Goal: Complete application form

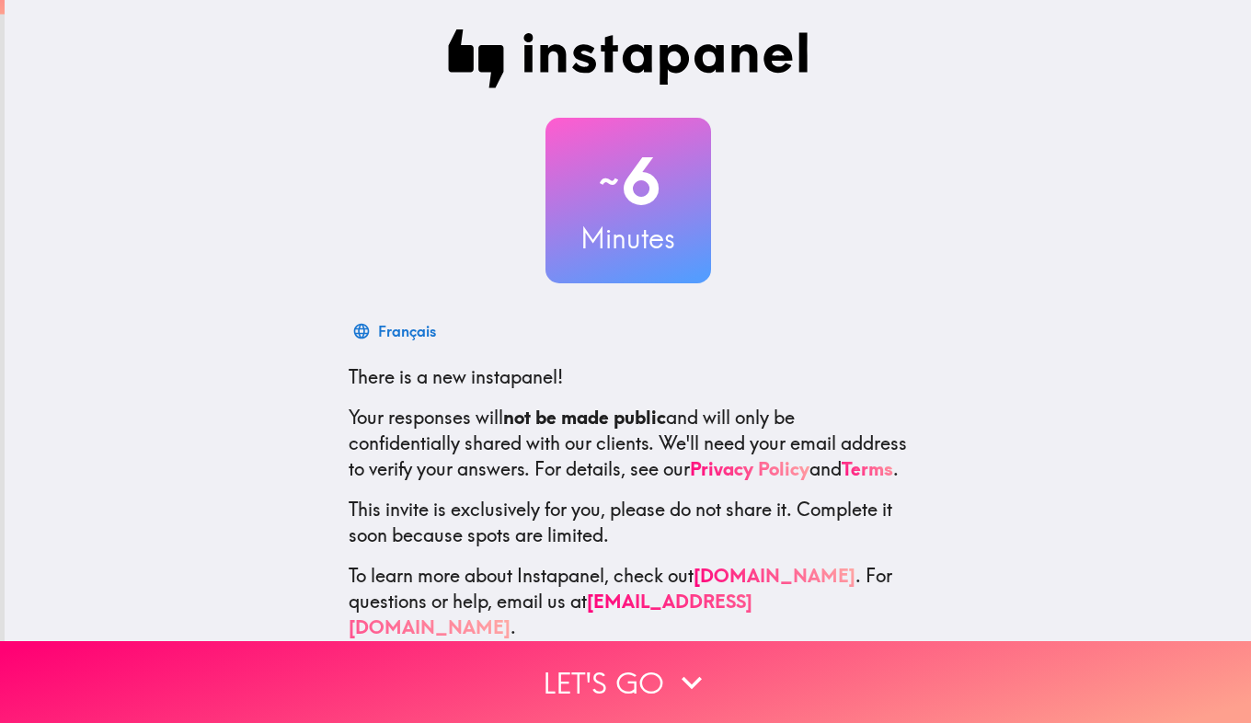
scroll to position [42, 0]
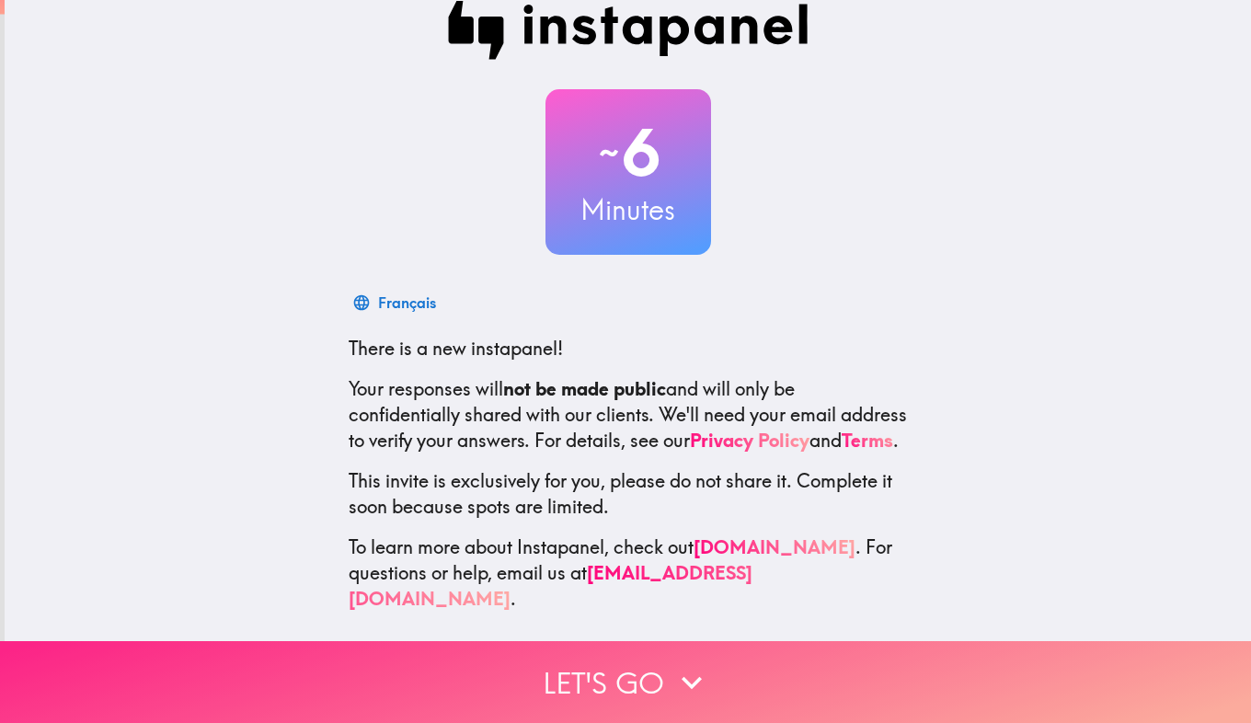
click at [559, 683] on button "Let's go" at bounding box center [625, 682] width 1251 height 82
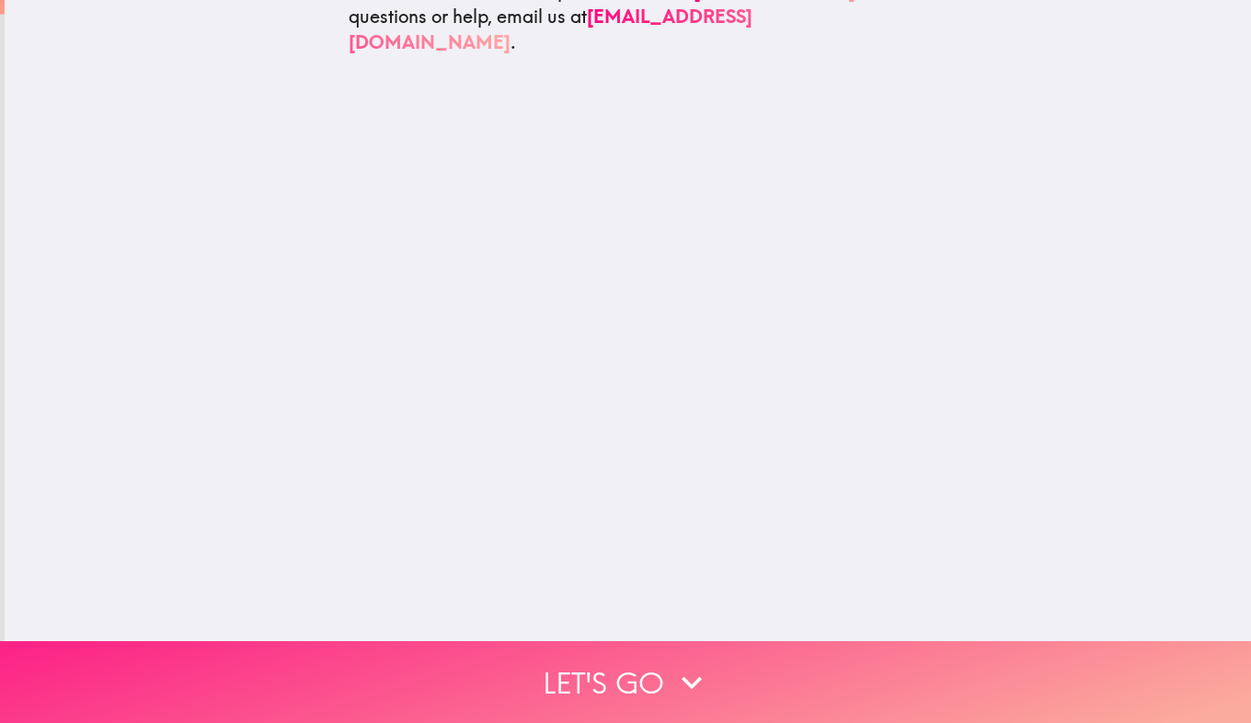
scroll to position [0, 0]
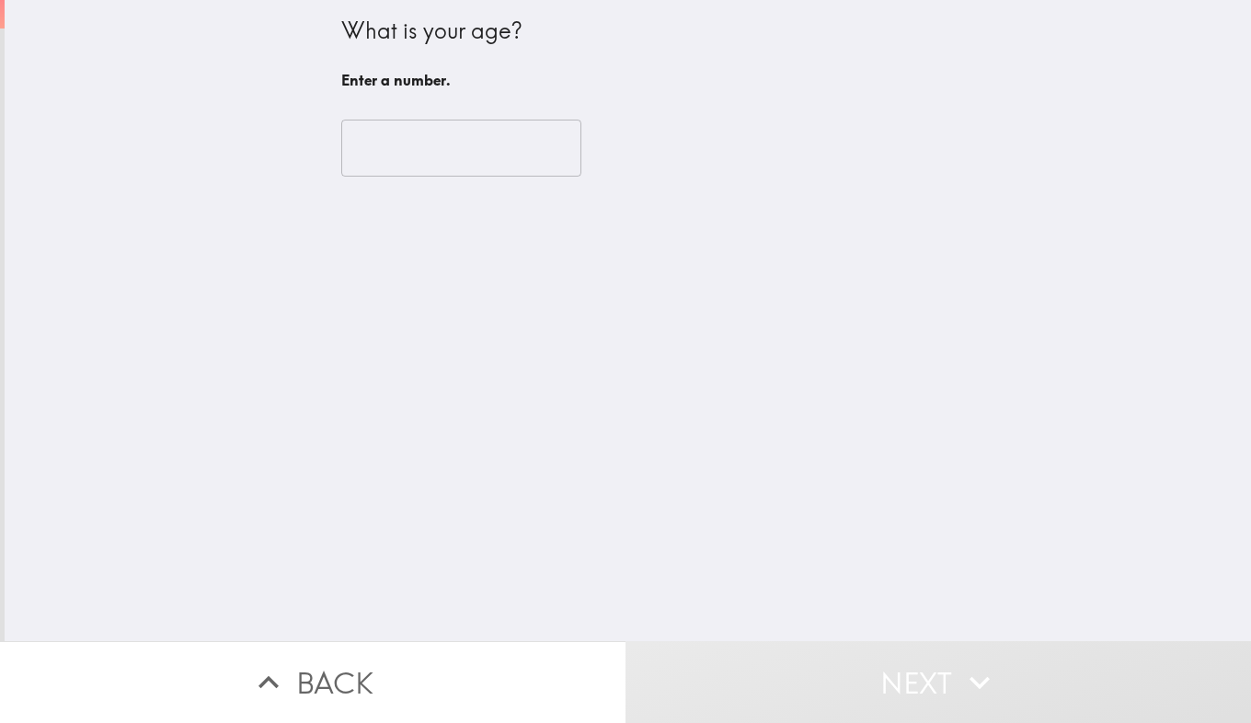
click at [400, 146] on input "number" at bounding box center [461, 148] width 240 height 57
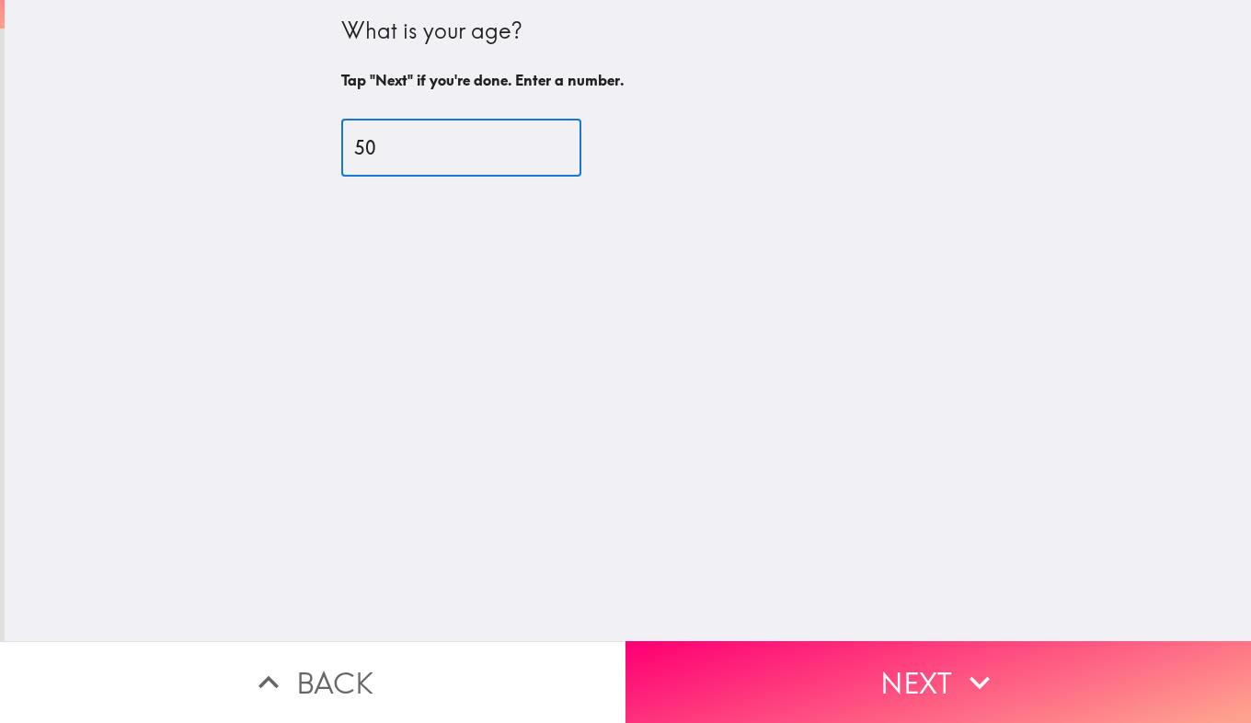
type input "50"
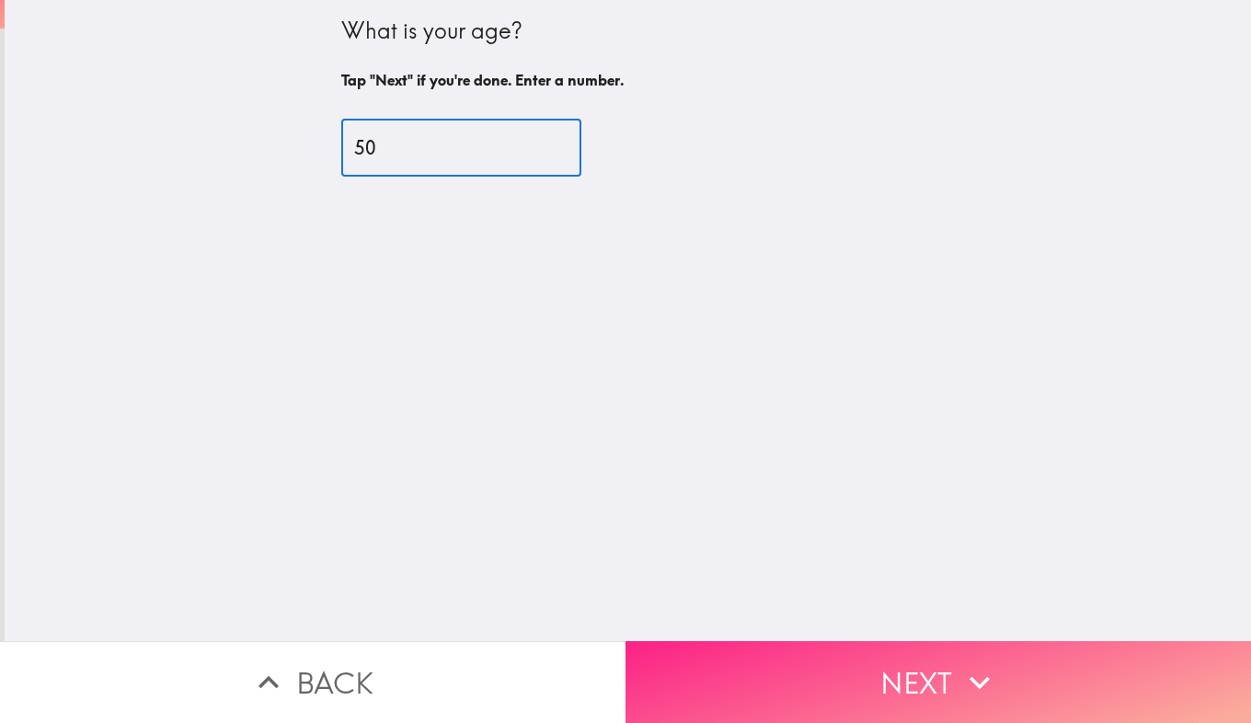
click at [802, 659] on button "Next" at bounding box center [939, 682] width 626 height 82
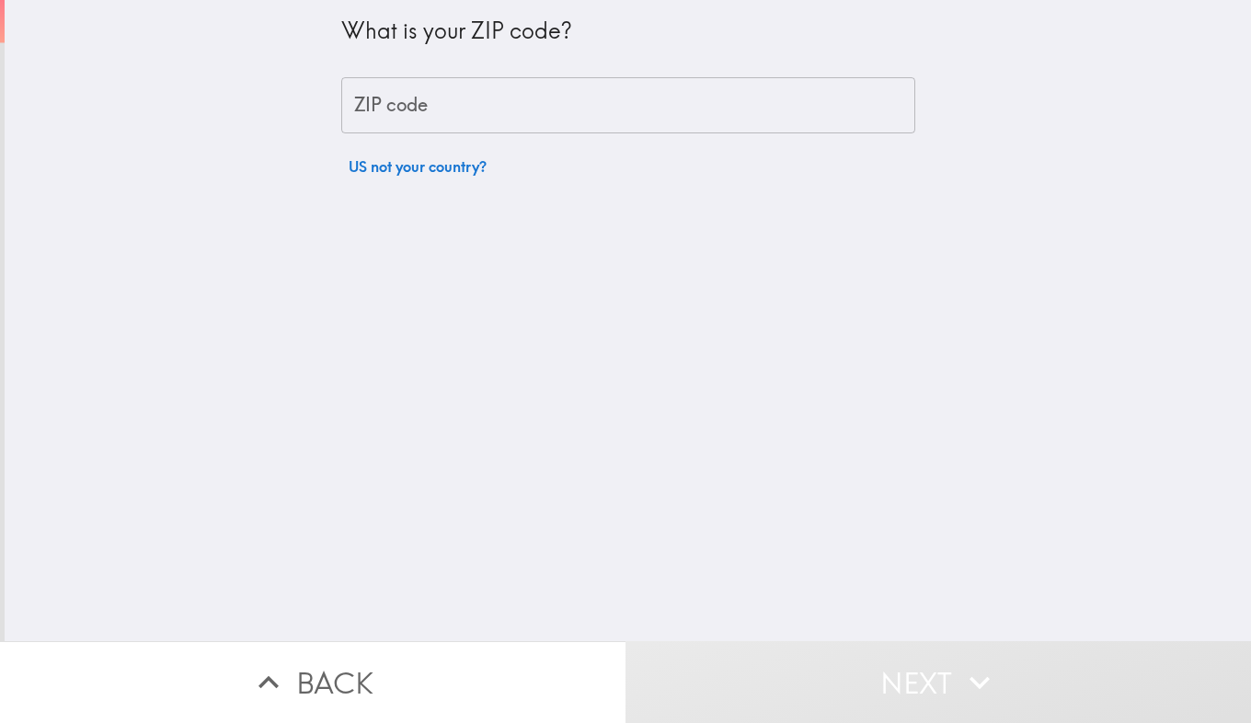
click at [364, 109] on div "ZIP code ZIP code" at bounding box center [628, 105] width 574 height 57
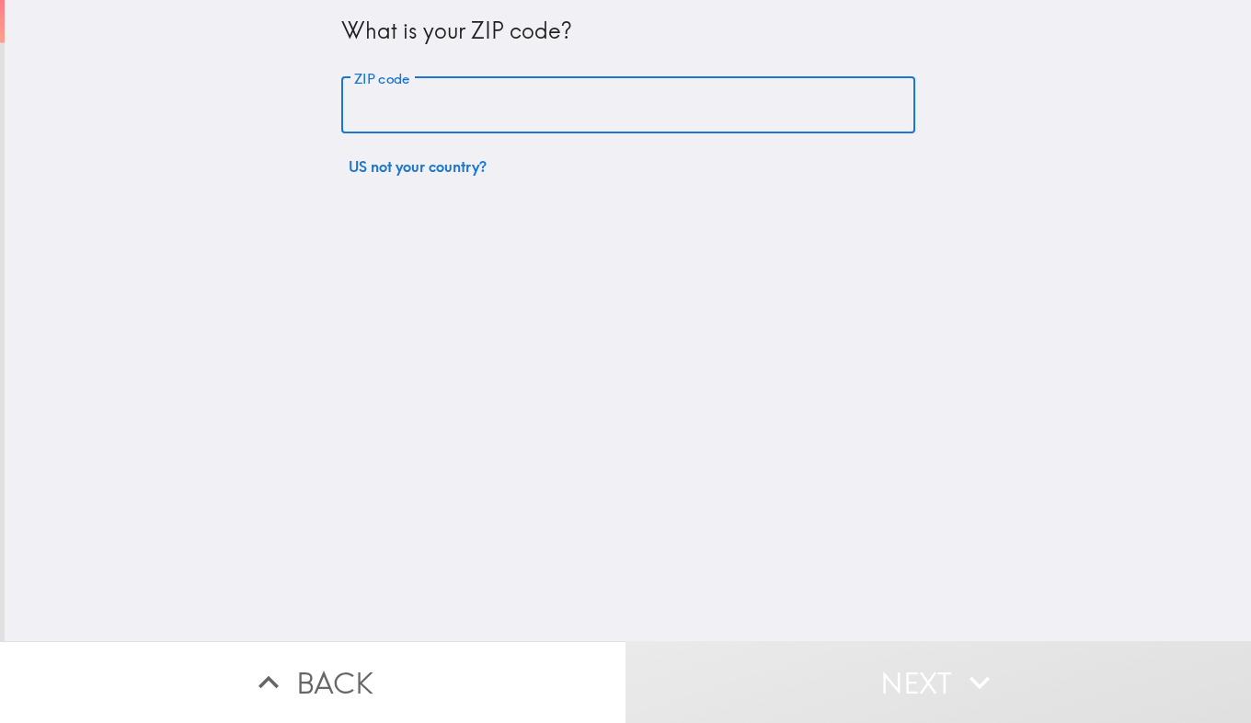
click at [364, 109] on input "ZIP code" at bounding box center [628, 105] width 574 height 57
type input "43015"
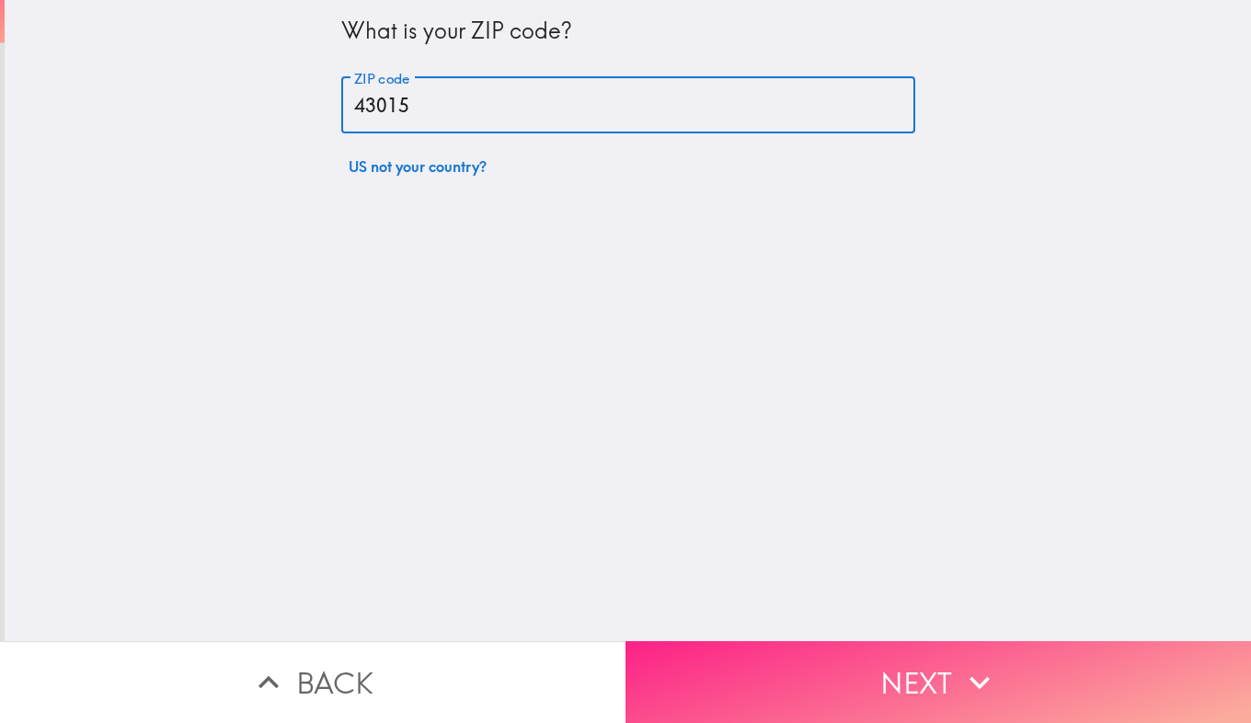
click at [753, 658] on button "Next" at bounding box center [939, 682] width 626 height 82
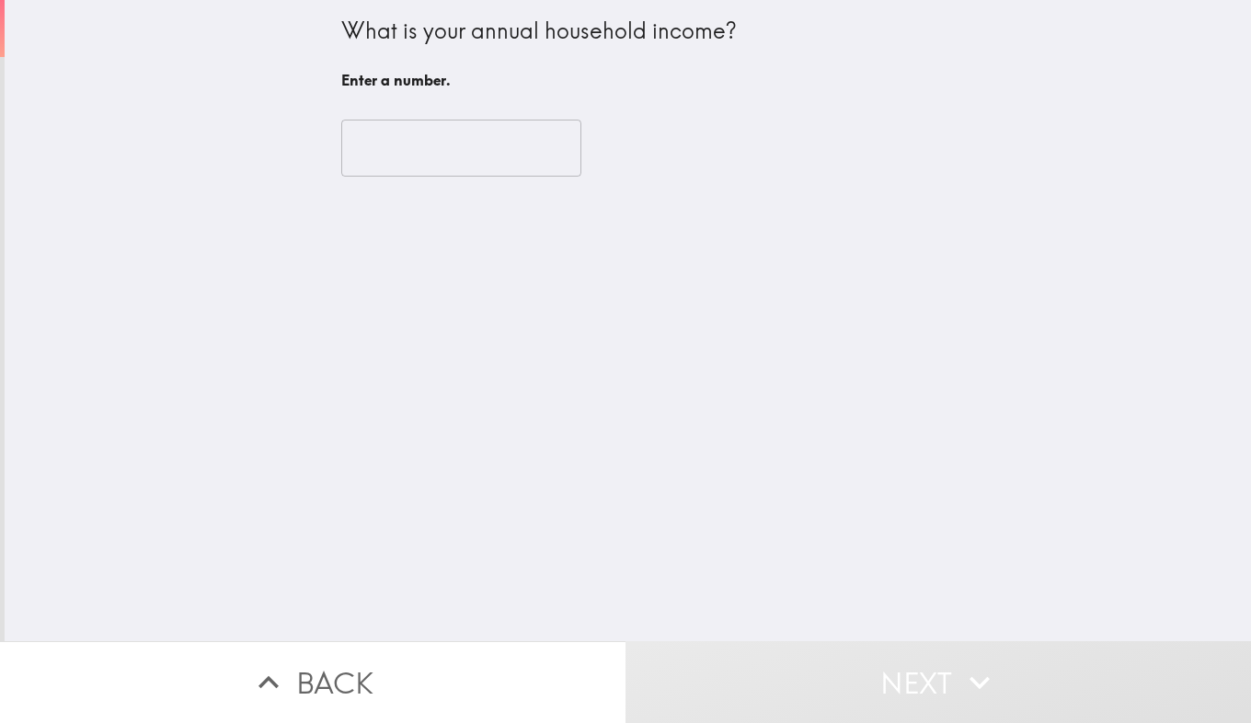
click at [389, 148] on input "number" at bounding box center [461, 148] width 240 height 57
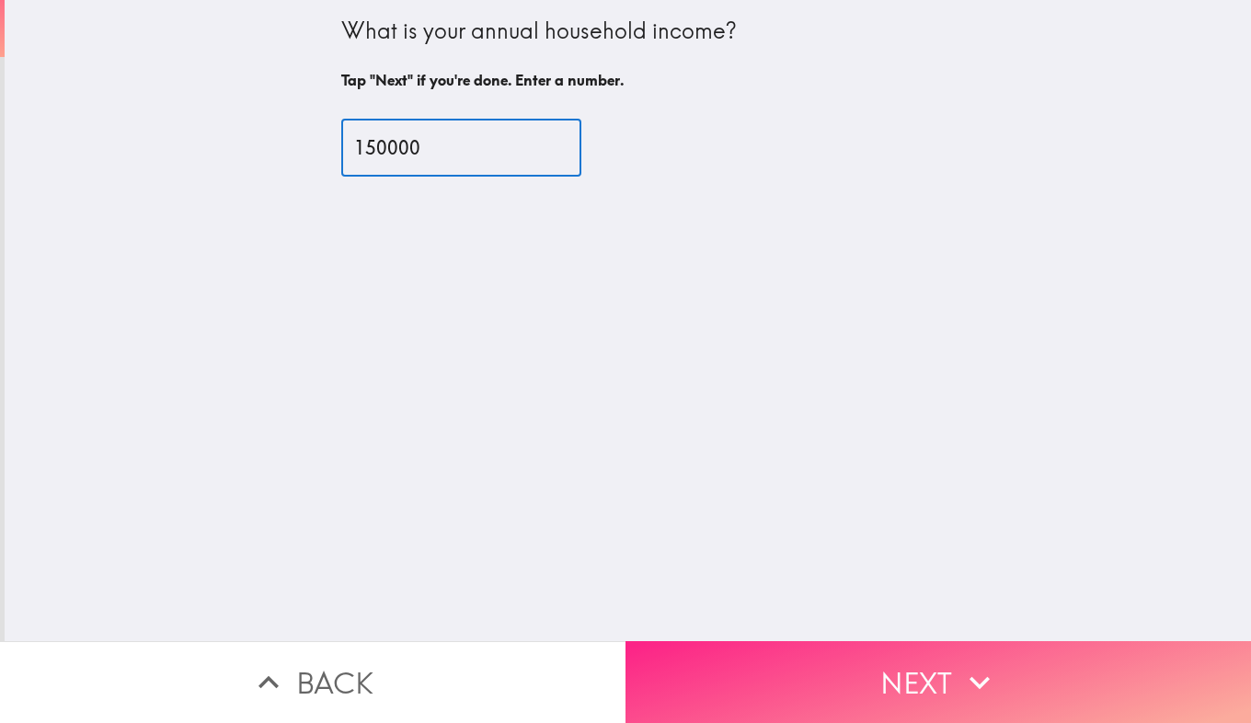
type input "150000"
click at [733, 680] on button "Next" at bounding box center [939, 682] width 626 height 82
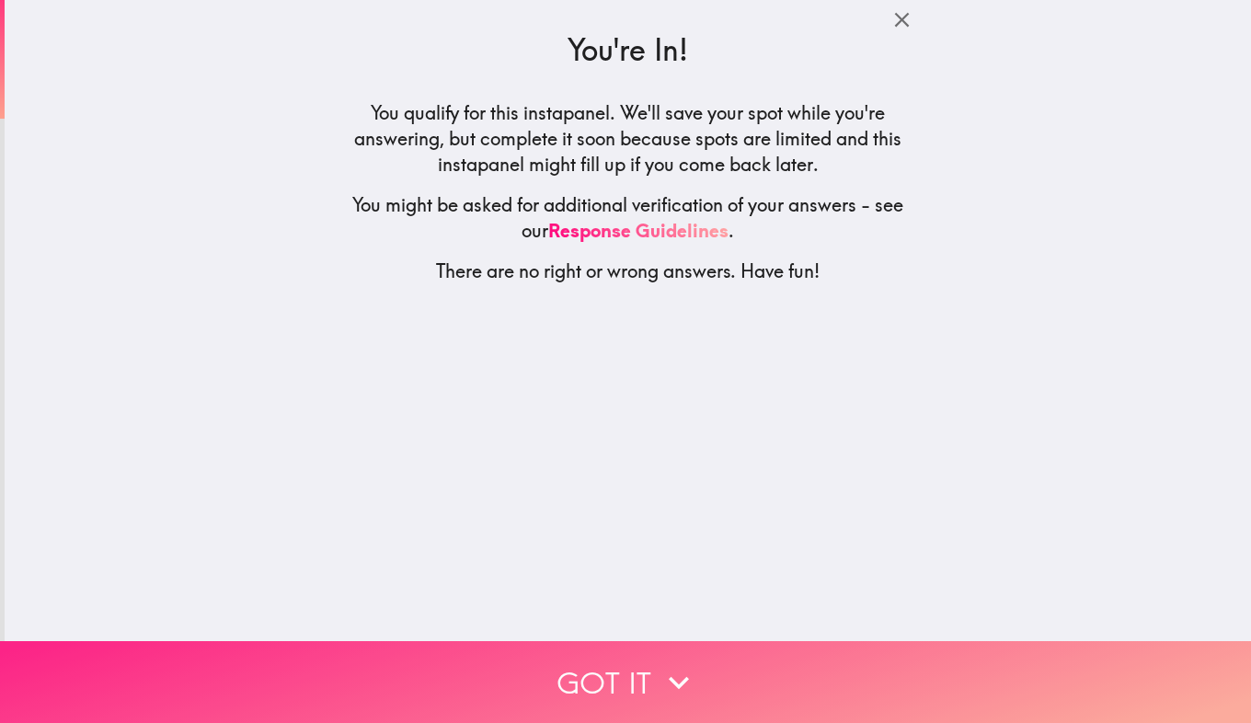
click at [580, 655] on button "Got it" at bounding box center [625, 682] width 1251 height 82
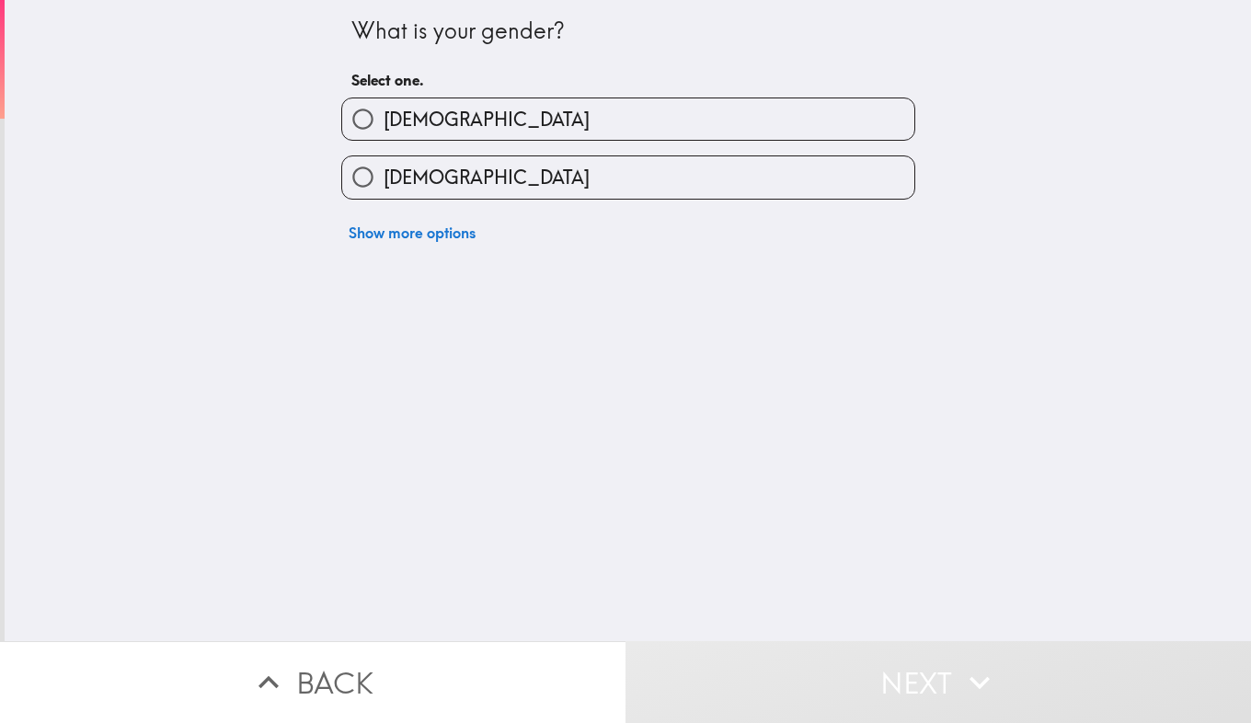
click at [342, 119] on input "[DEMOGRAPHIC_DATA]" at bounding box center [362, 118] width 41 height 41
radio input "true"
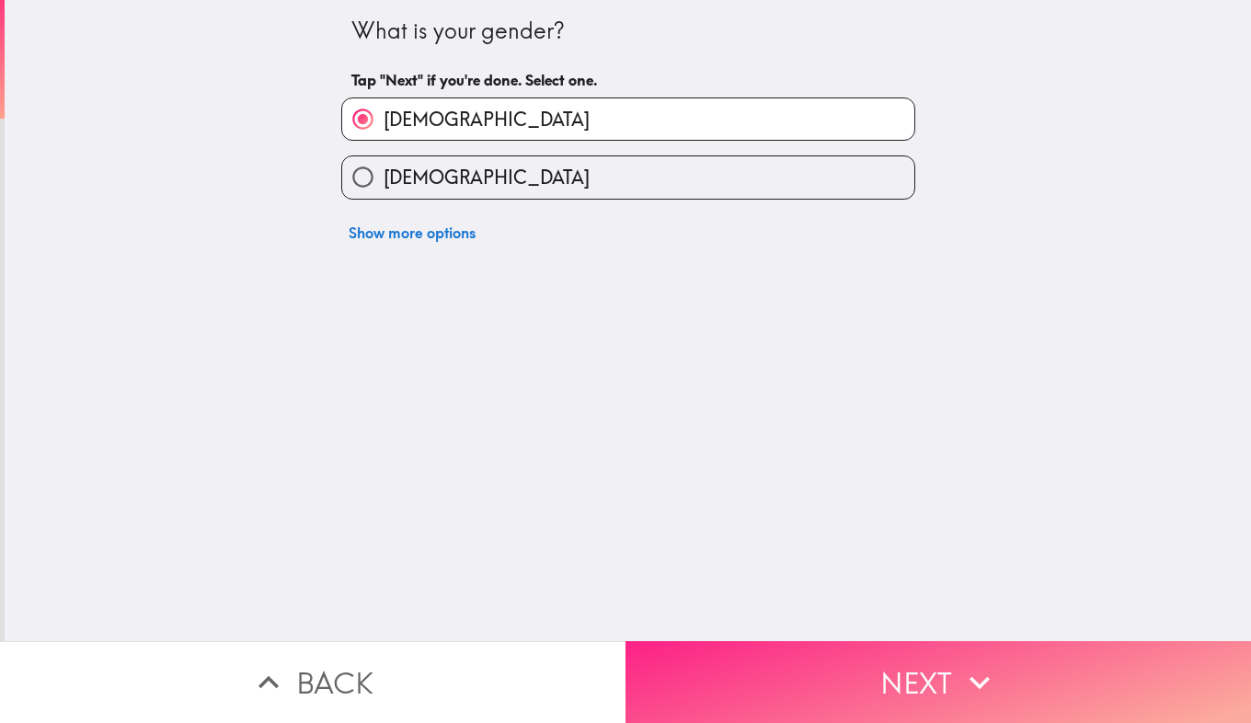
click at [743, 683] on button "Next" at bounding box center [939, 682] width 626 height 82
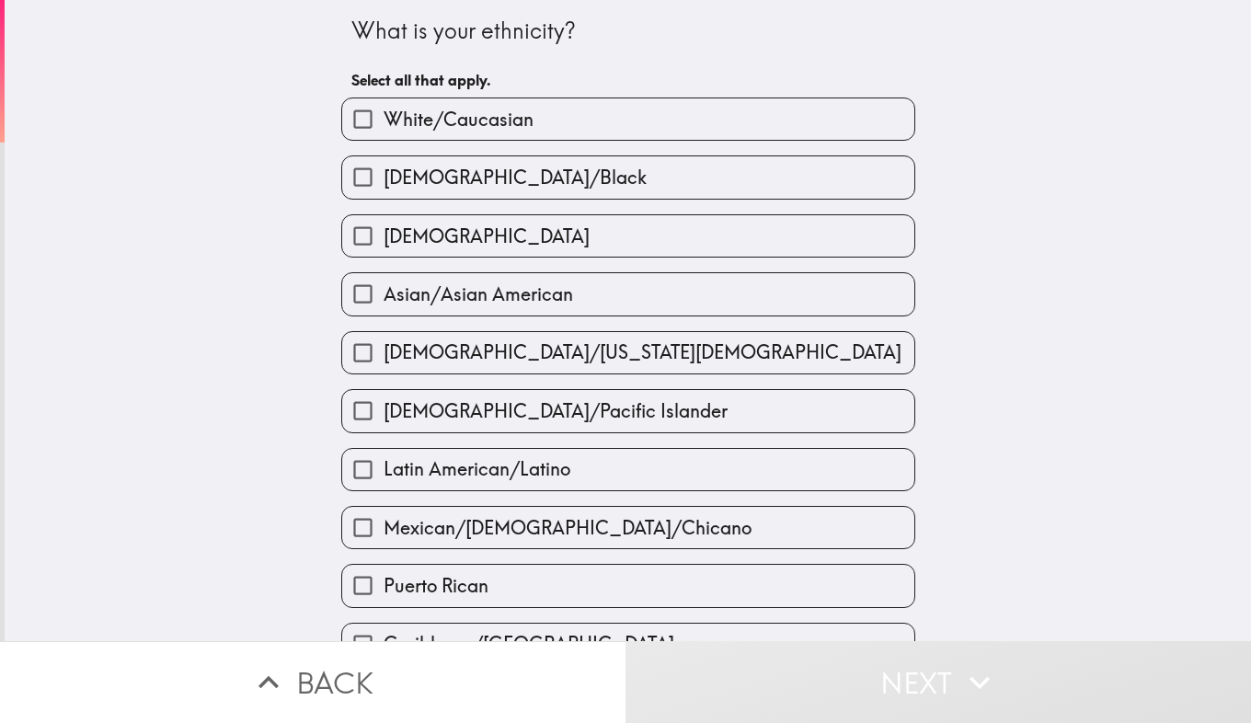
click at [357, 114] on input "White/Caucasian" at bounding box center [362, 118] width 41 height 41
checkbox input "true"
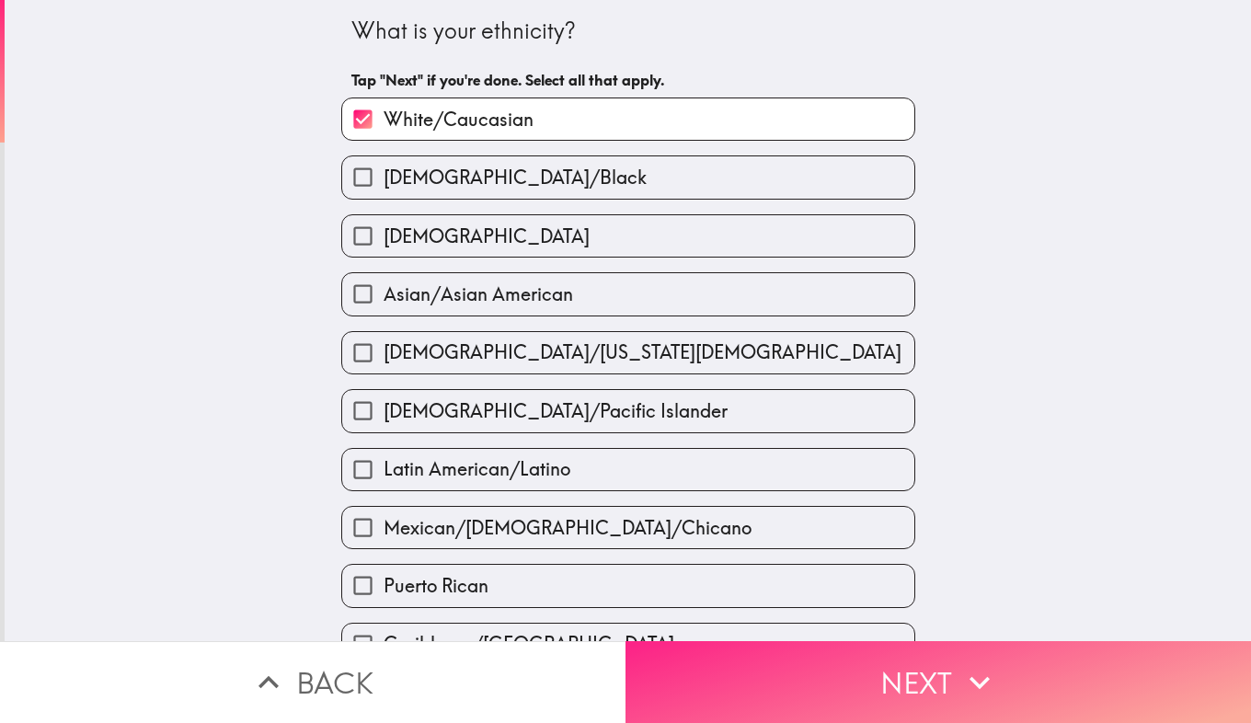
click at [763, 669] on button "Next" at bounding box center [939, 682] width 626 height 82
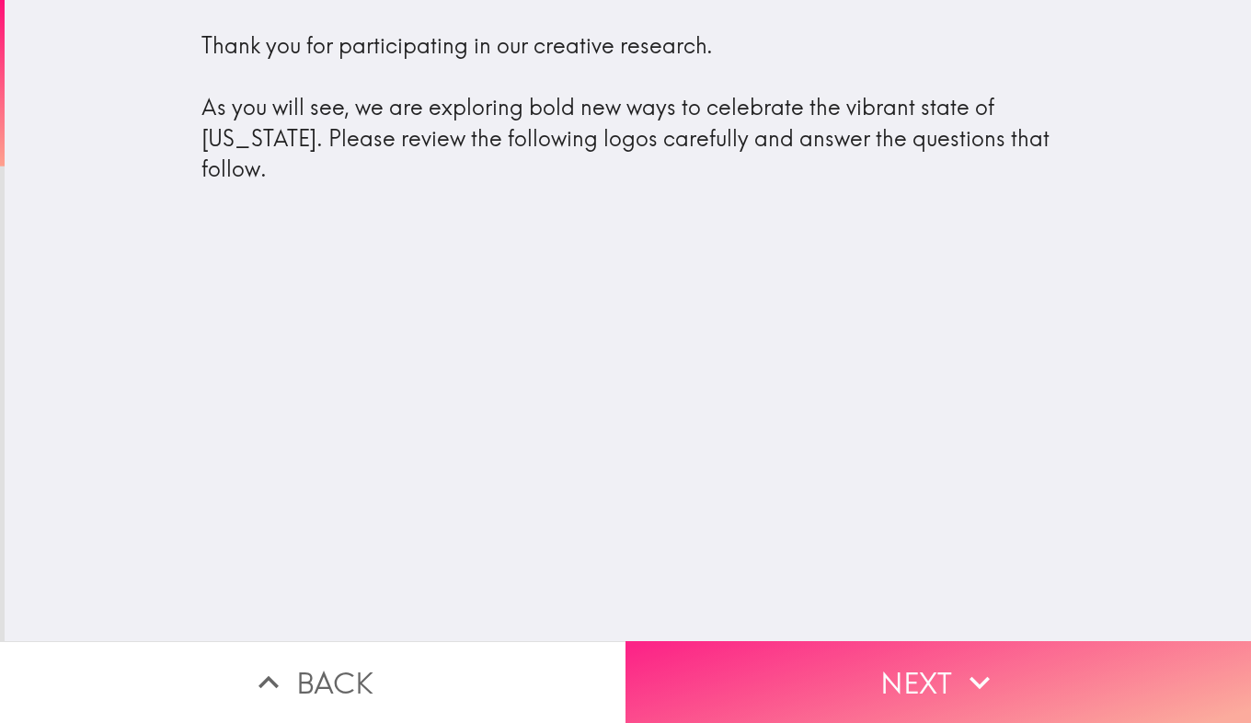
click at [826, 659] on button "Next" at bounding box center [939, 682] width 626 height 82
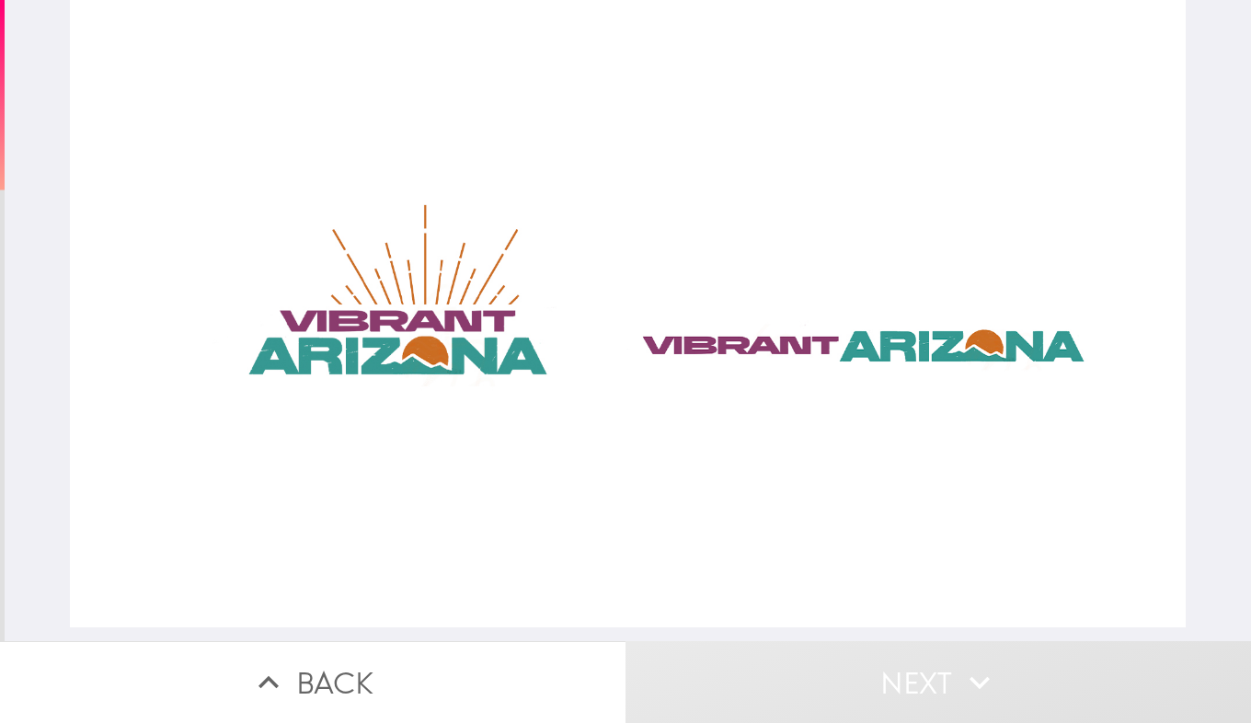
click at [371, 325] on div at bounding box center [627, 313] width 1115 height 627
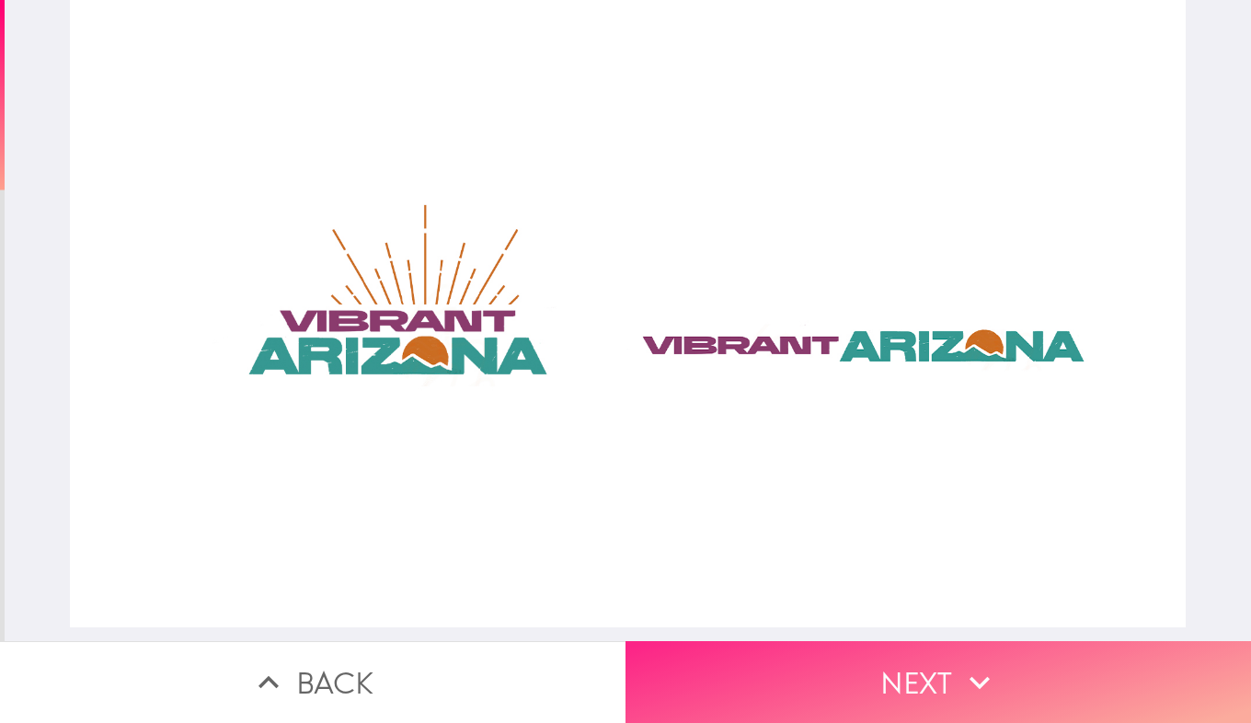
click at [871, 664] on button "Next" at bounding box center [939, 682] width 626 height 82
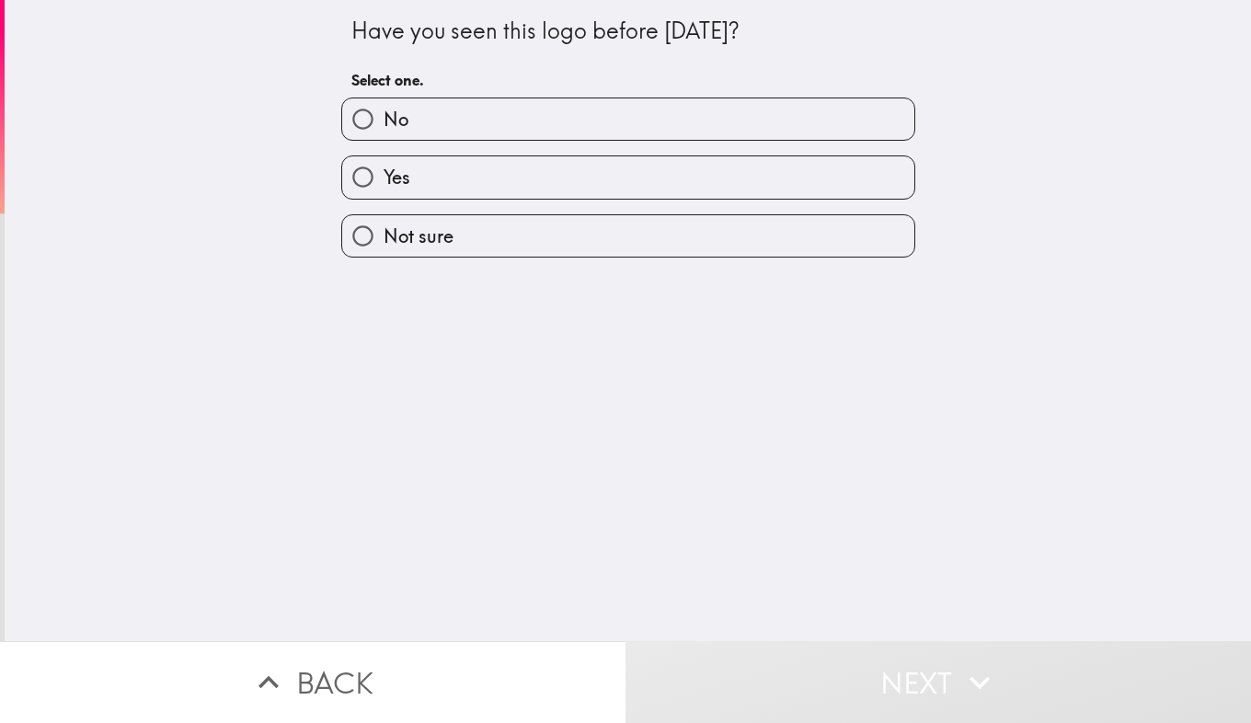
click at [356, 114] on input "No" at bounding box center [362, 118] width 41 height 41
radio input "true"
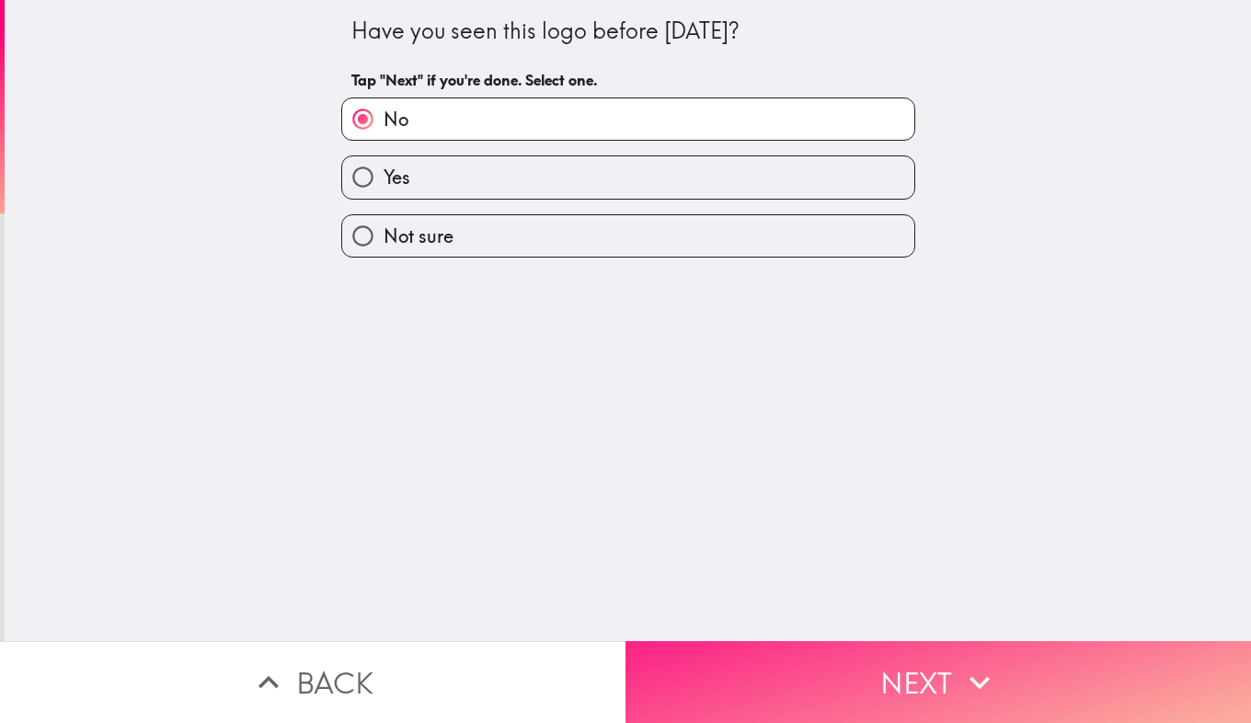
click at [766, 682] on button "Next" at bounding box center [939, 682] width 626 height 82
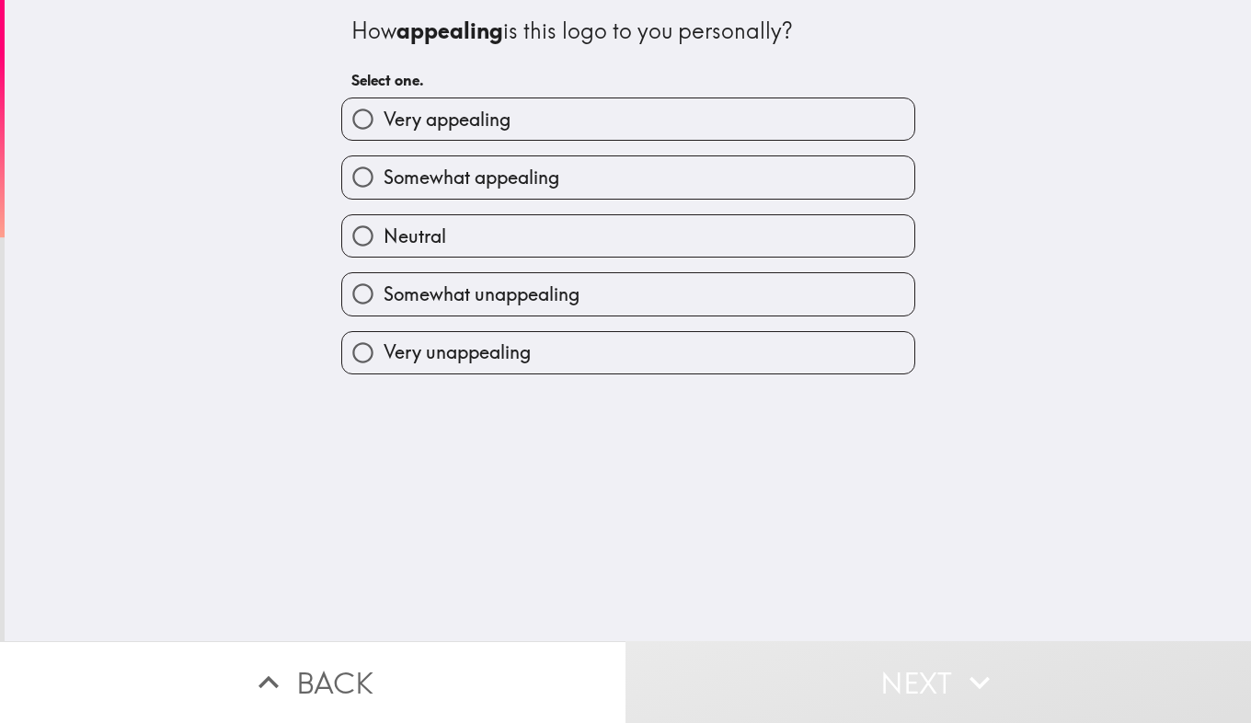
click at [368, 189] on input "Somewhat appealing" at bounding box center [362, 176] width 41 height 41
radio input "true"
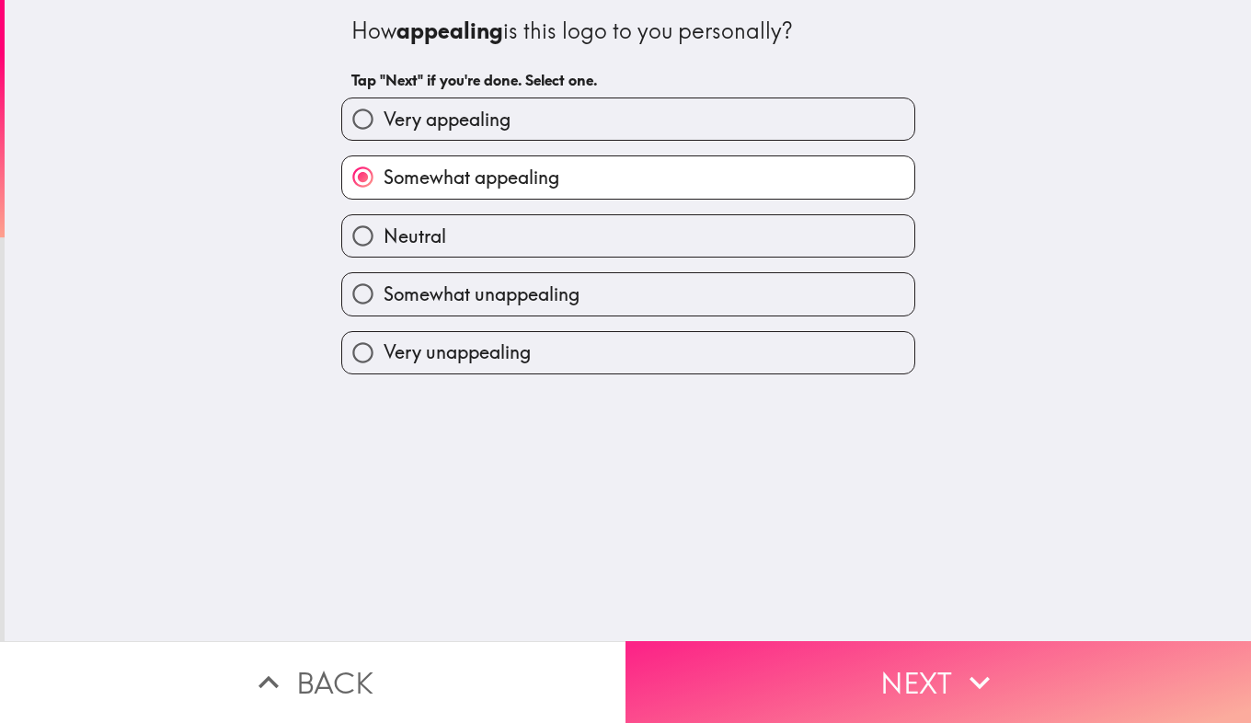
click at [773, 684] on button "Next" at bounding box center [939, 682] width 626 height 82
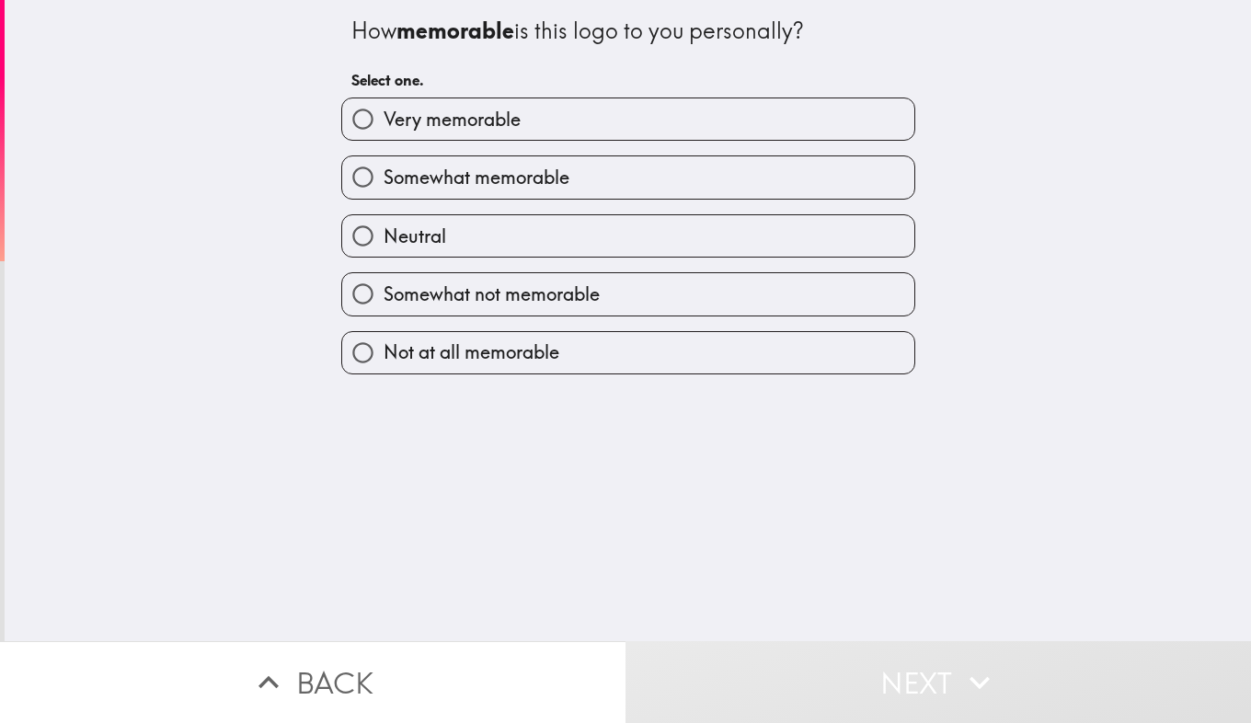
click at [358, 115] on input "Very memorable" at bounding box center [362, 118] width 41 height 41
radio input "true"
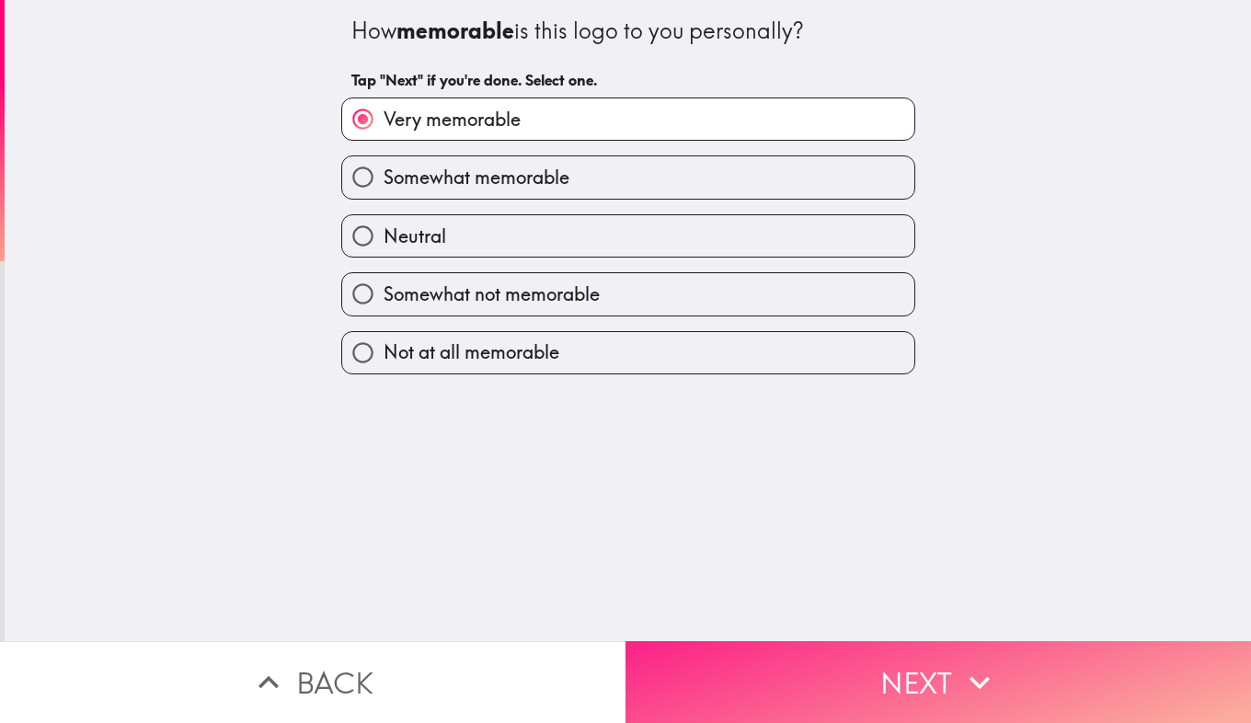
click at [836, 691] on button "Next" at bounding box center [939, 682] width 626 height 82
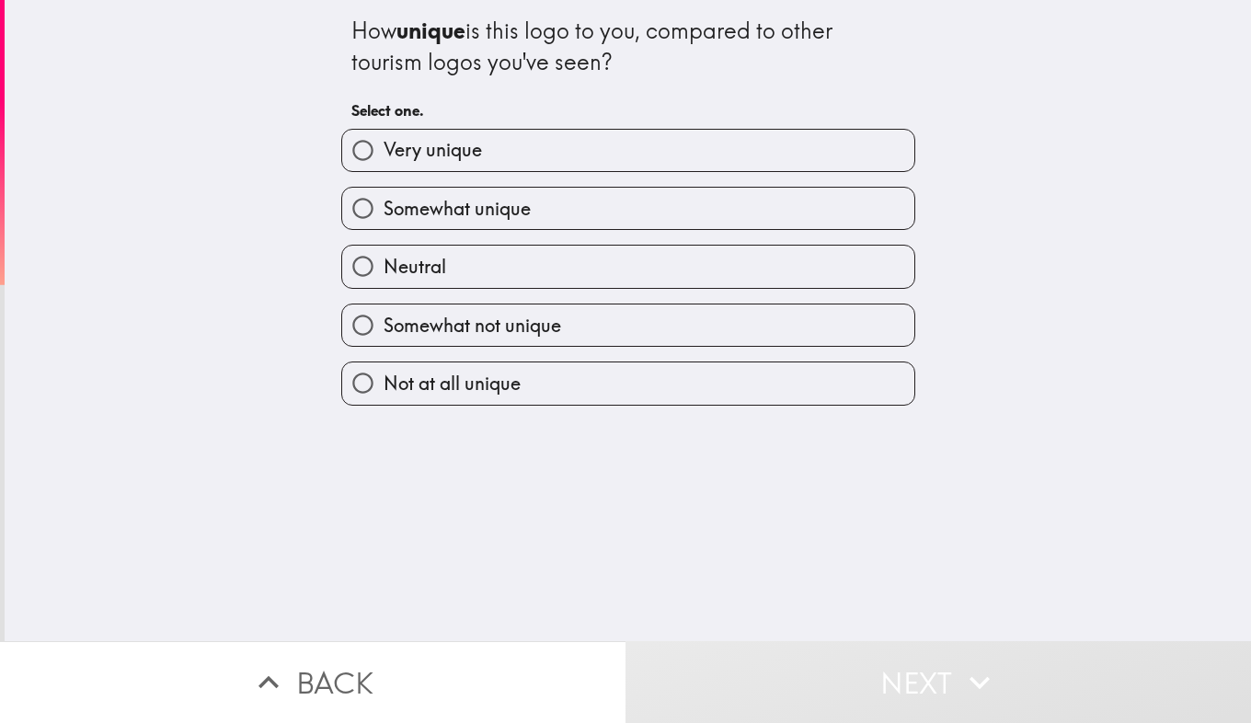
click at [355, 214] on input "Somewhat unique" at bounding box center [362, 208] width 41 height 41
radio input "true"
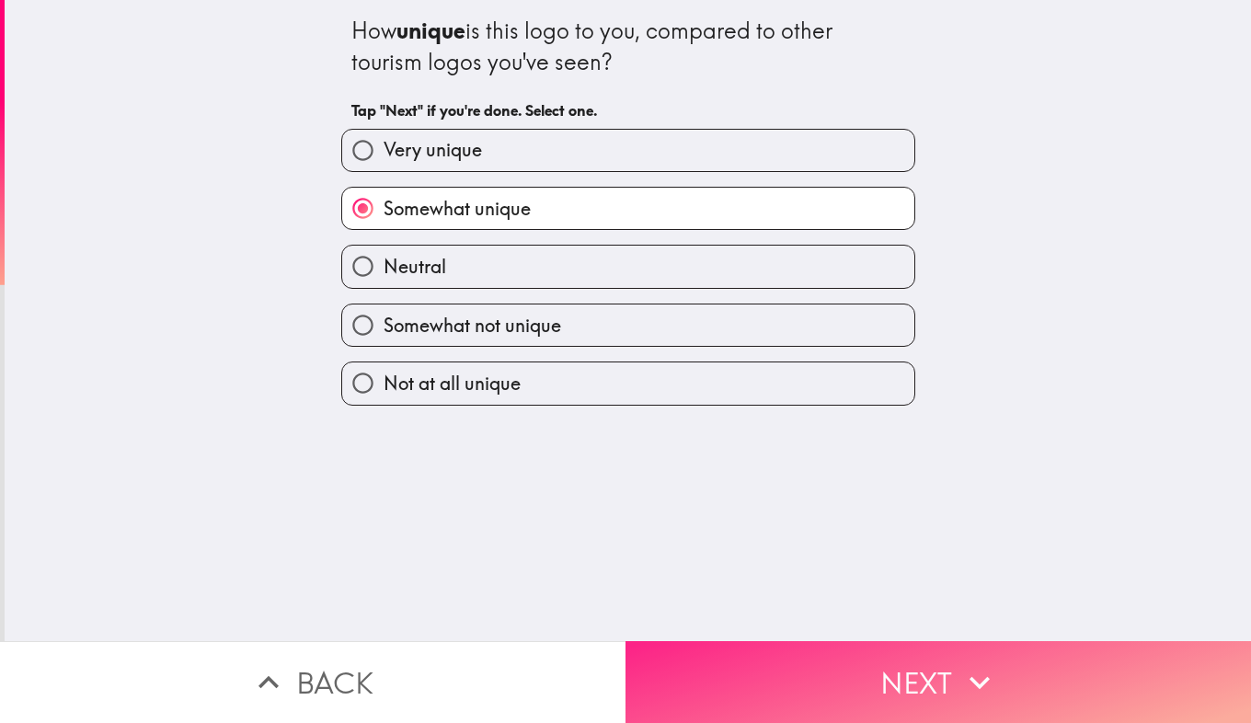
click at [880, 683] on button "Next" at bounding box center [939, 682] width 626 height 82
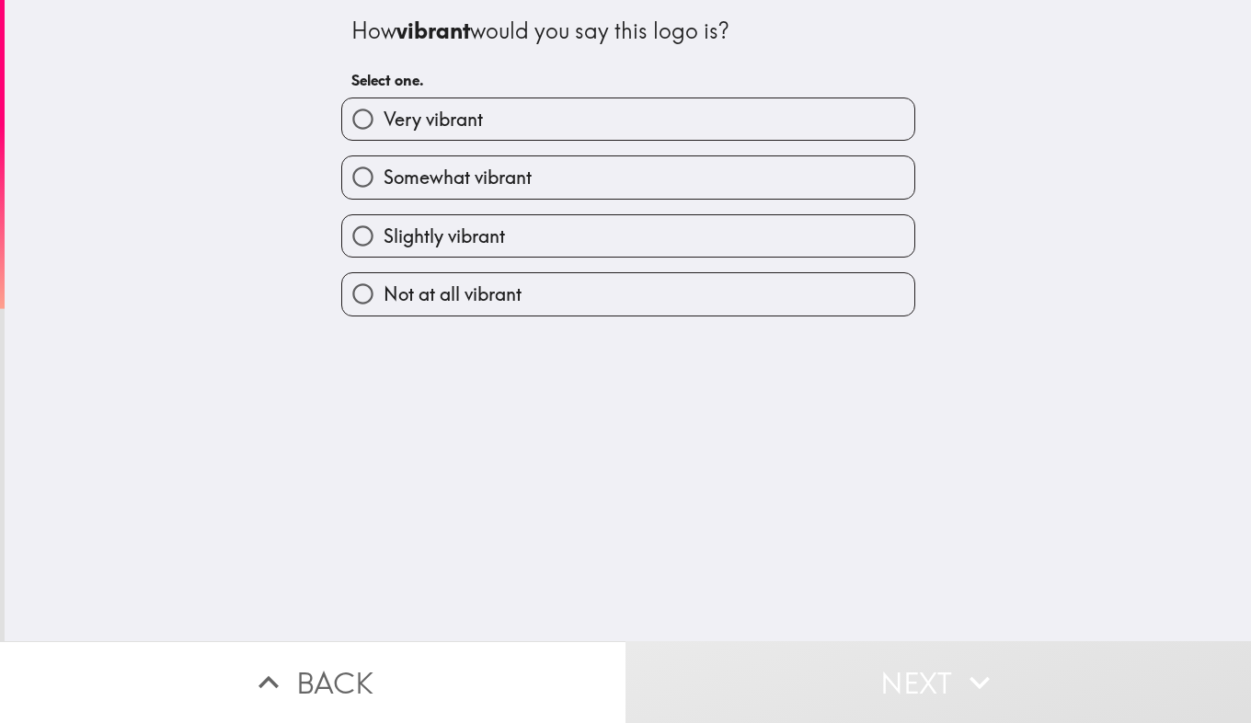
click at [343, 240] on input "Slightly vibrant" at bounding box center [362, 235] width 41 height 41
radio input "true"
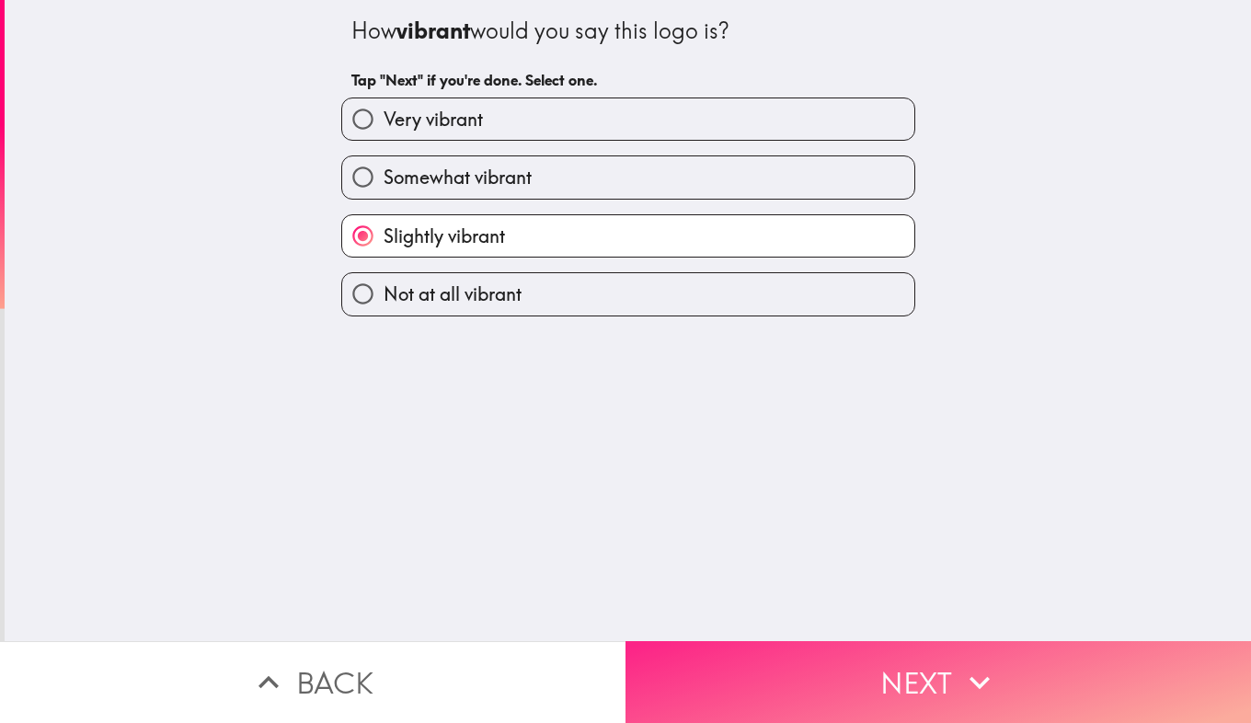
click at [861, 681] on button "Next" at bounding box center [939, 682] width 626 height 82
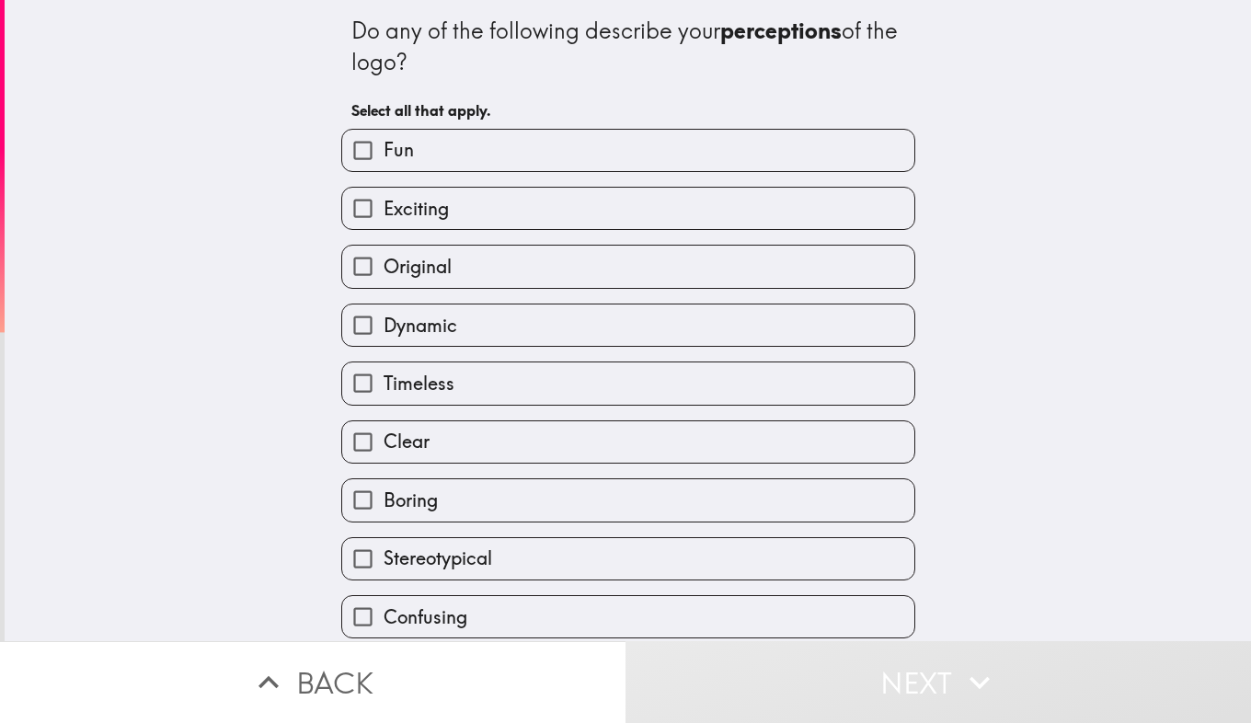
click at [366, 447] on input "Clear" at bounding box center [362, 441] width 41 height 41
checkbox input "true"
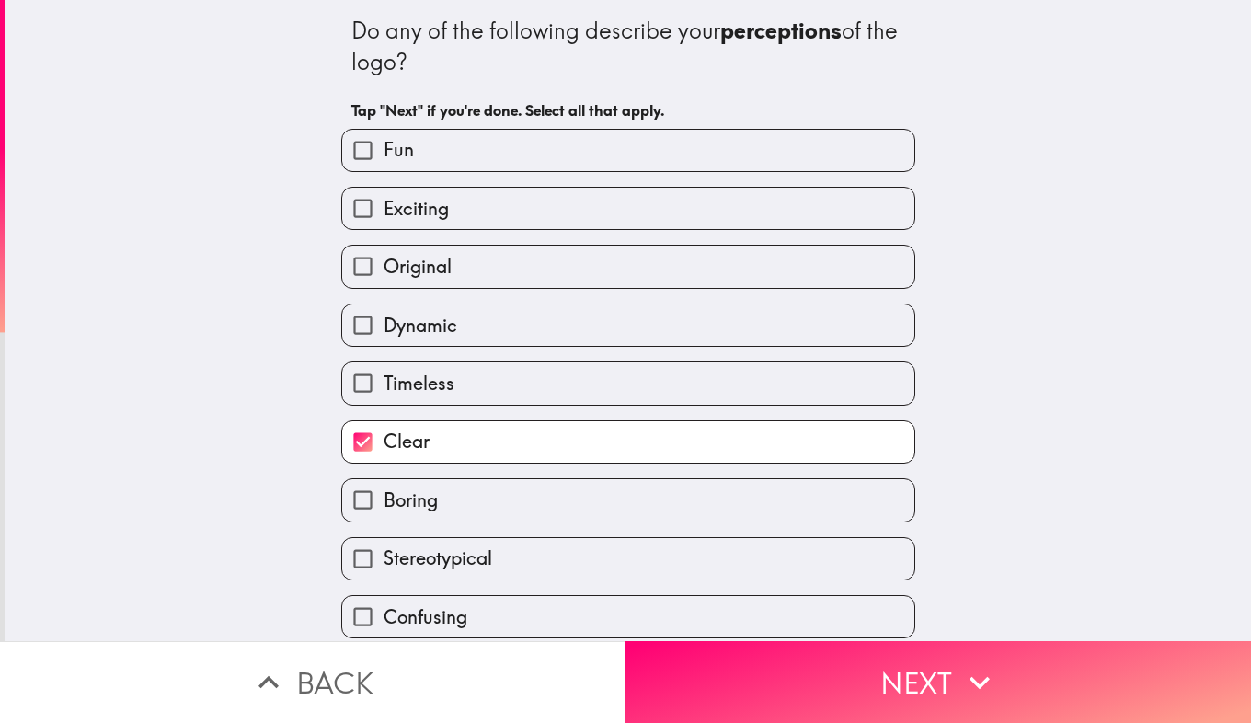
scroll to position [1, 0]
click at [342, 385] on input "Timeless" at bounding box center [362, 382] width 41 height 41
checkbox input "true"
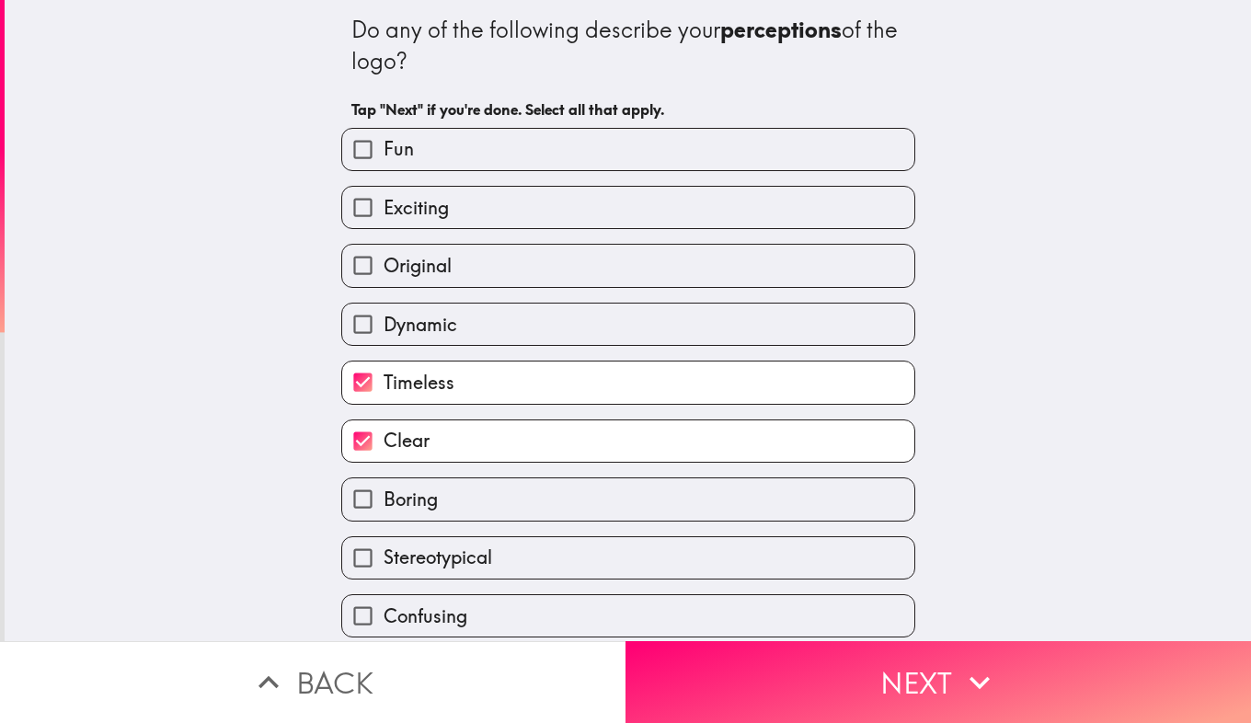
click at [354, 267] on input "Original" at bounding box center [362, 265] width 41 height 41
checkbox input "true"
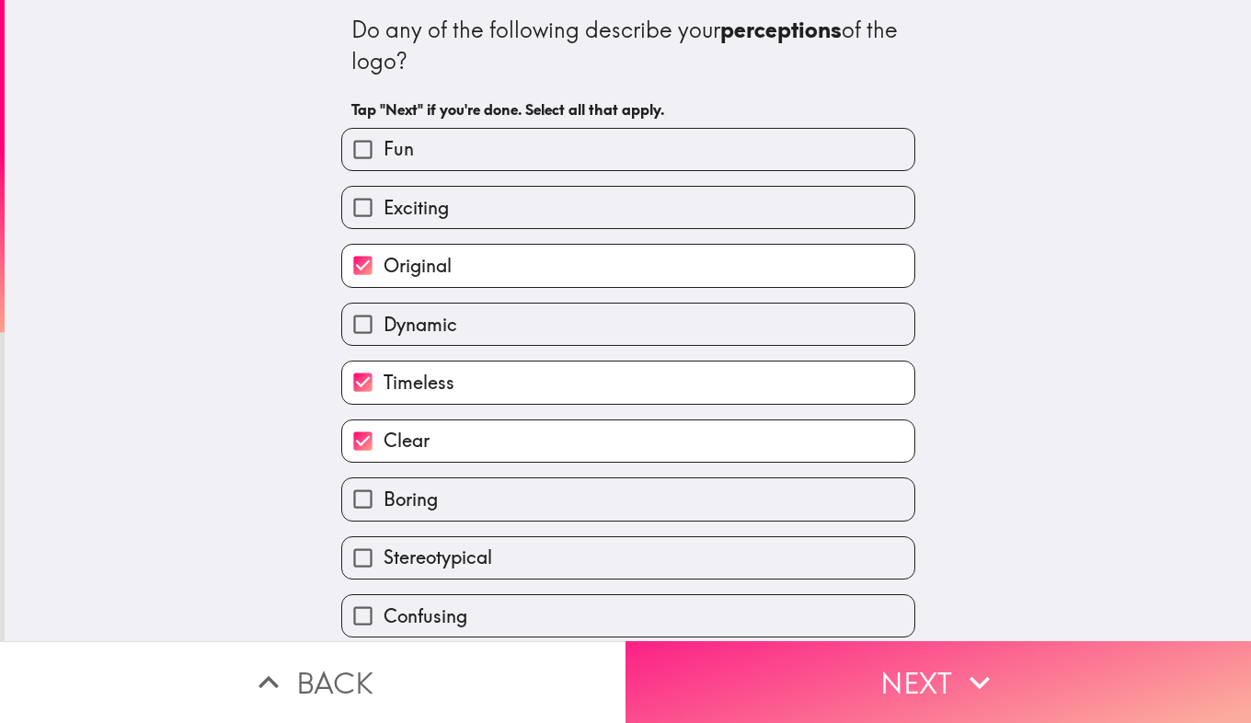
click at [775, 660] on button "Next" at bounding box center [939, 682] width 626 height 82
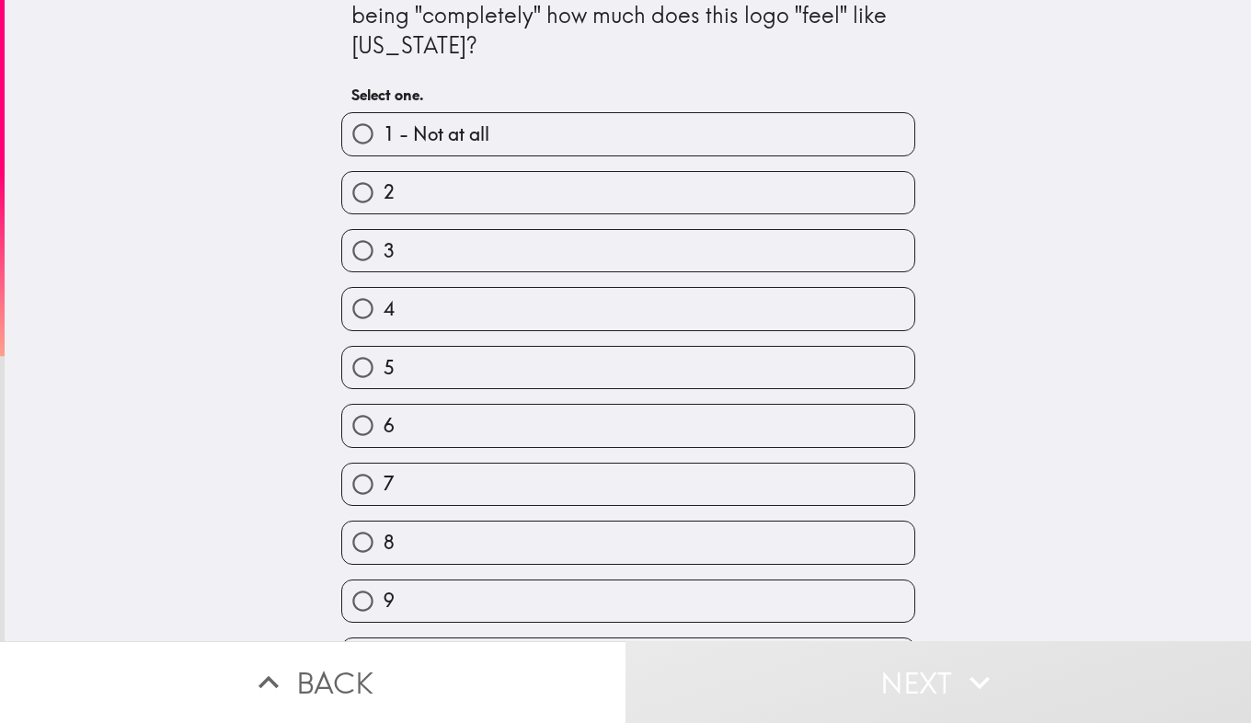
scroll to position [63, 0]
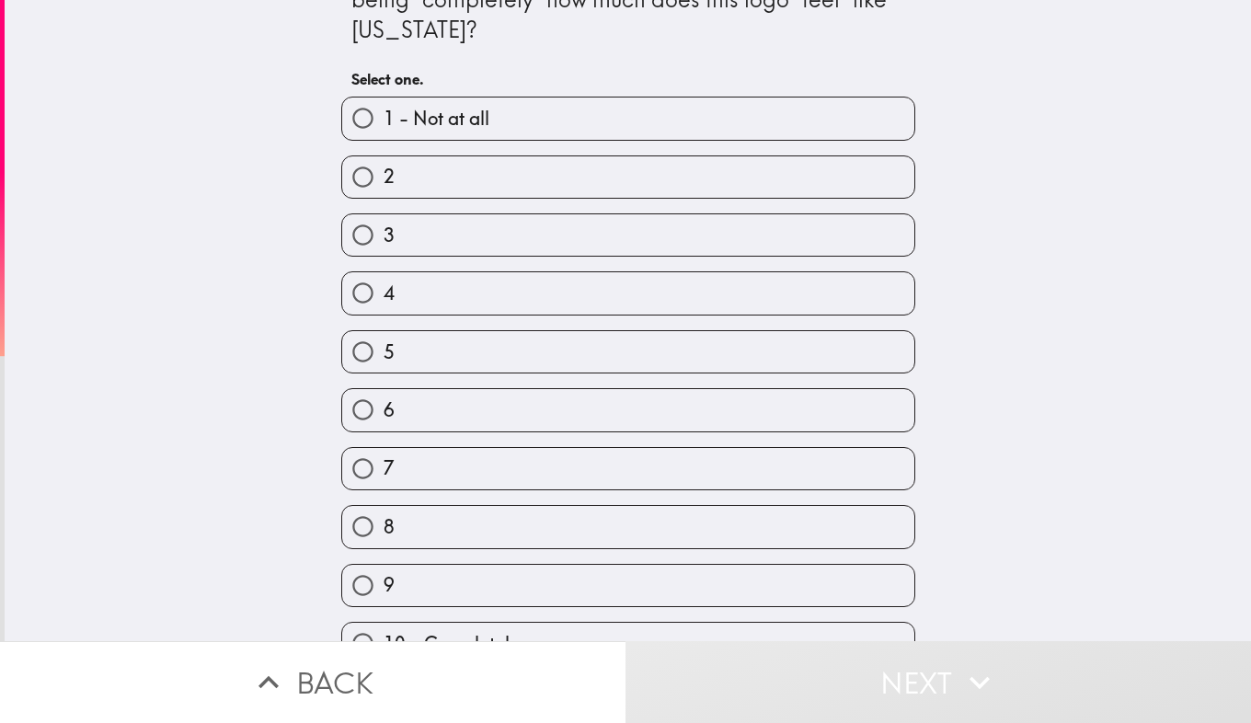
click at [360, 477] on input "7" at bounding box center [362, 468] width 41 height 41
radio input "true"
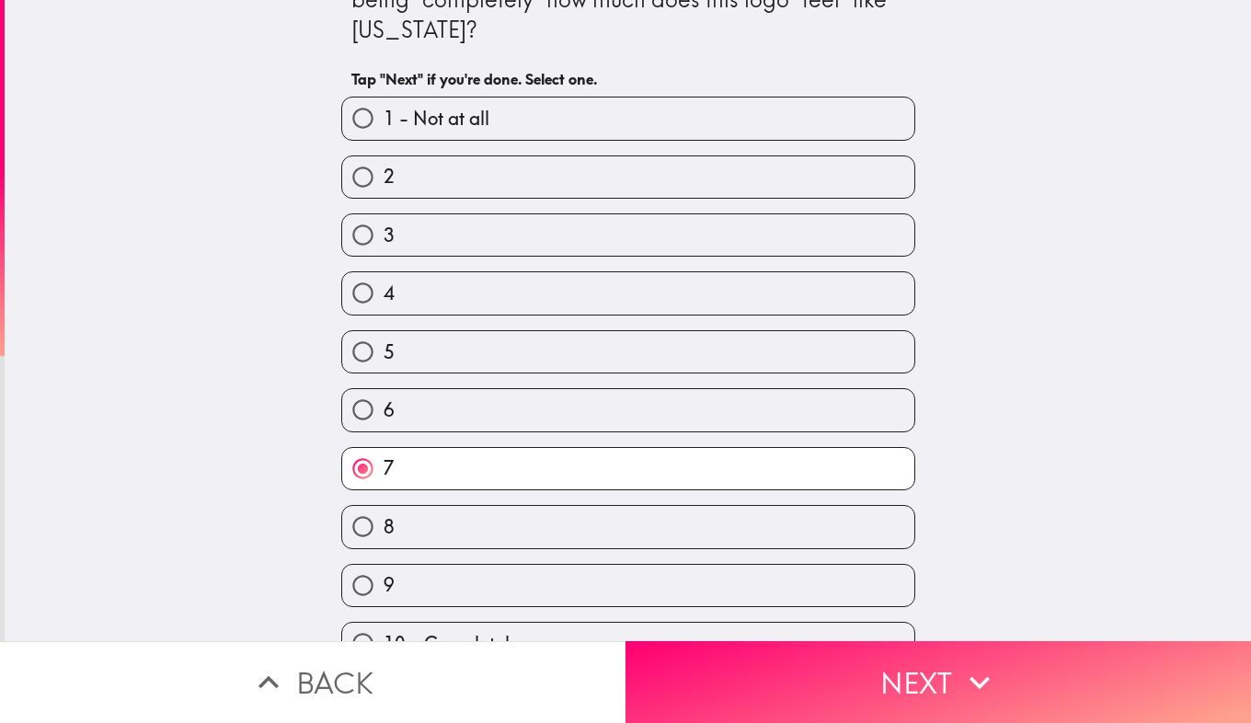
scroll to position [109, 0]
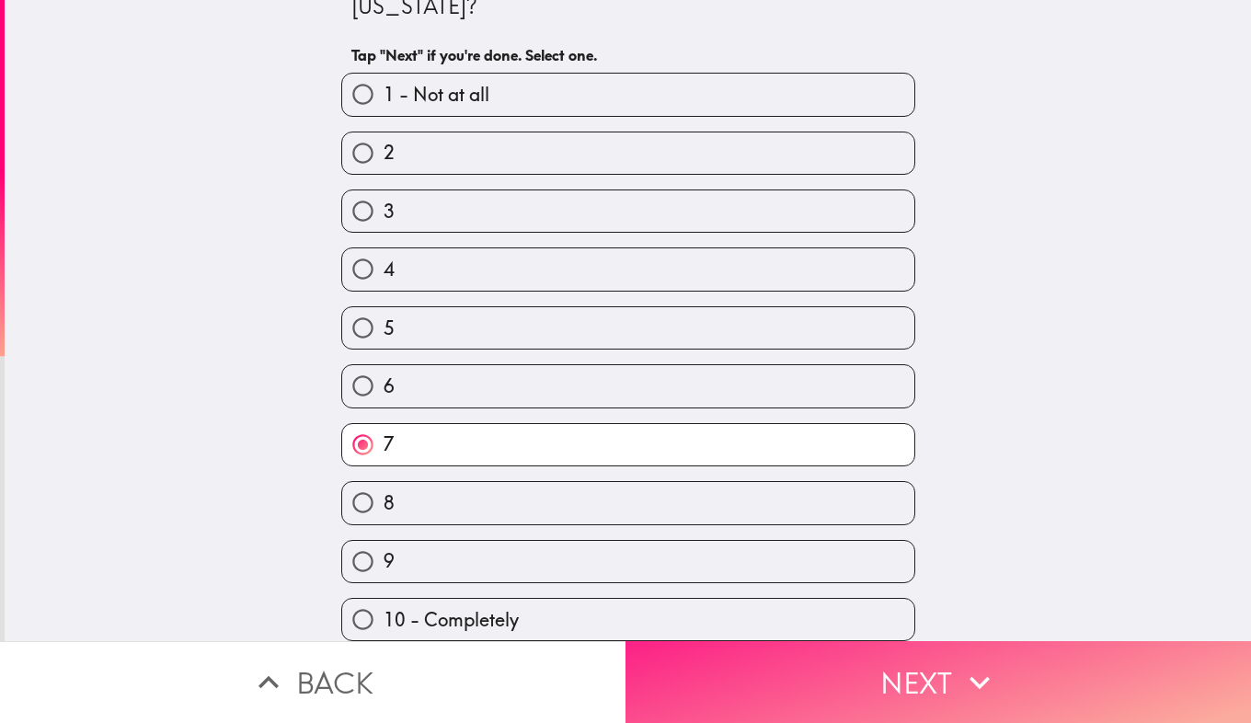
click at [772, 679] on button "Next" at bounding box center [939, 682] width 626 height 82
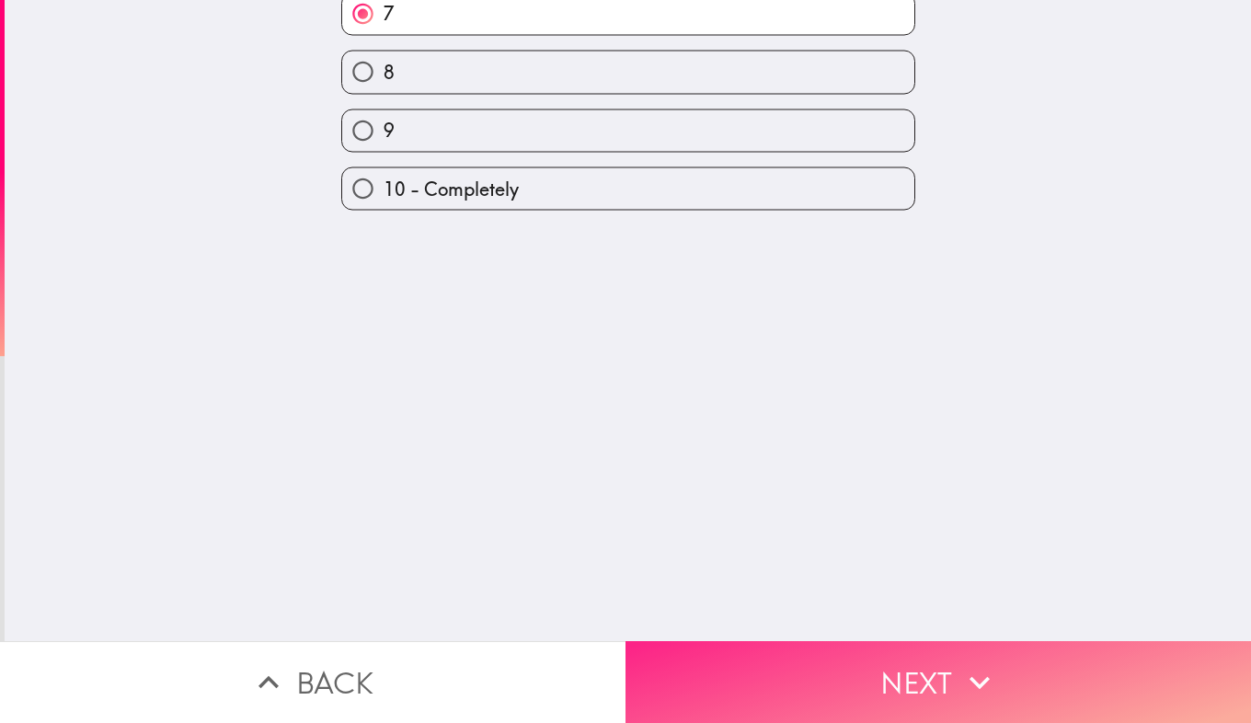
scroll to position [0, 0]
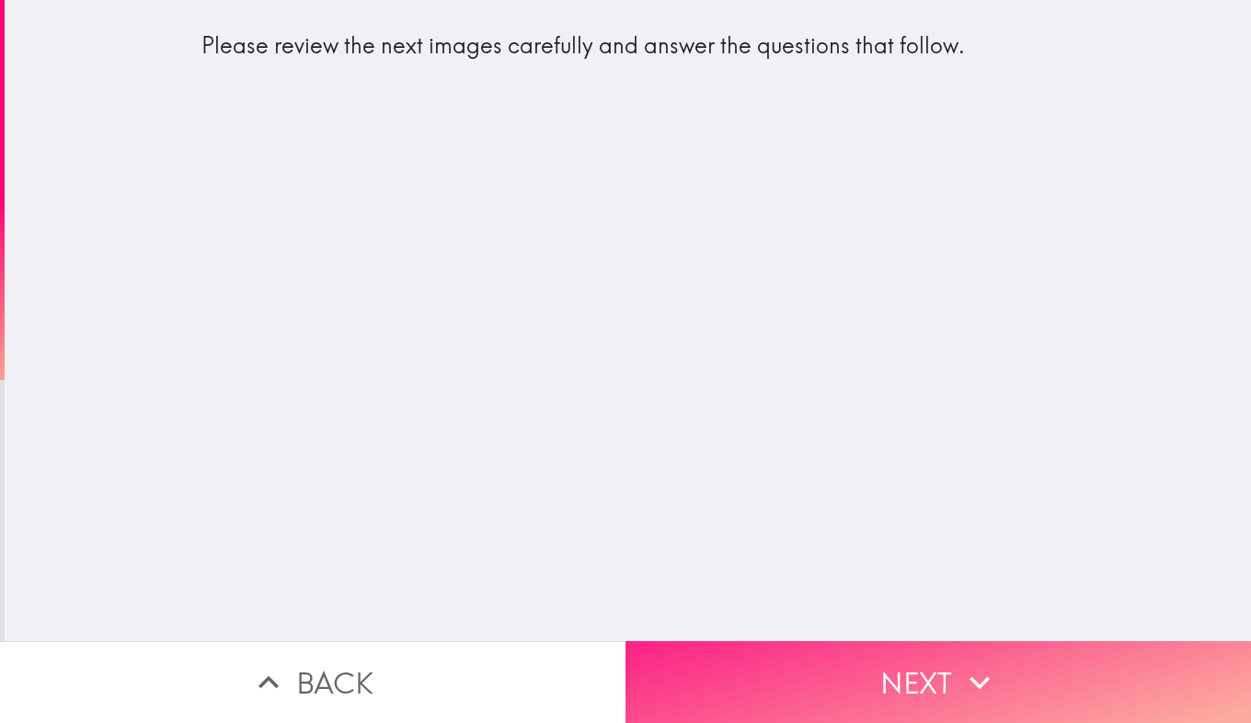
click at [807, 664] on button "Next" at bounding box center [939, 682] width 626 height 82
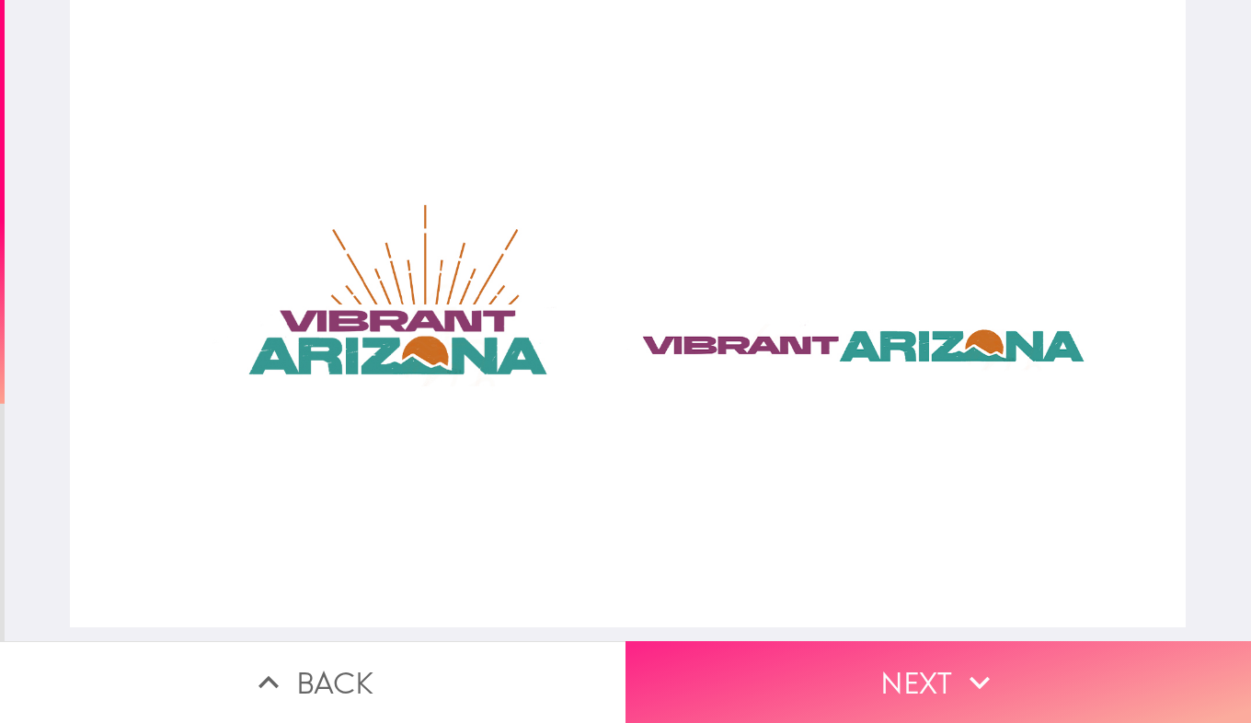
click at [804, 669] on button "Next" at bounding box center [939, 682] width 626 height 82
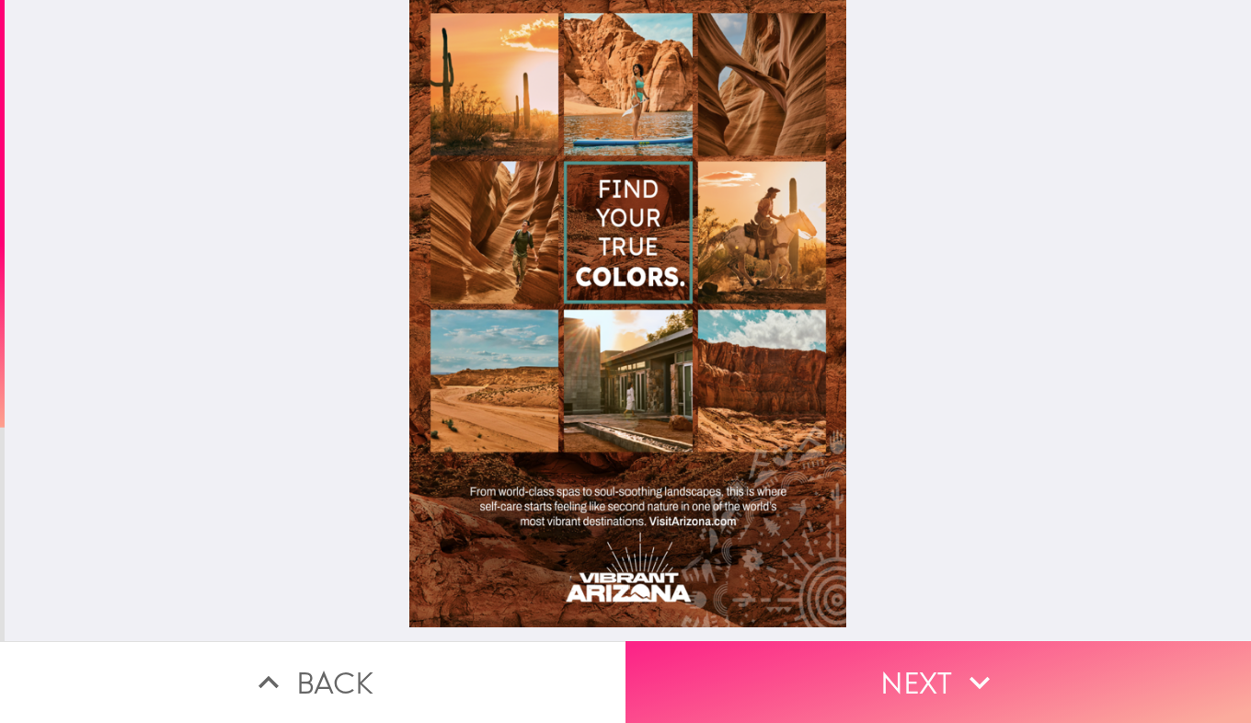
click at [835, 671] on button "Next" at bounding box center [939, 682] width 626 height 82
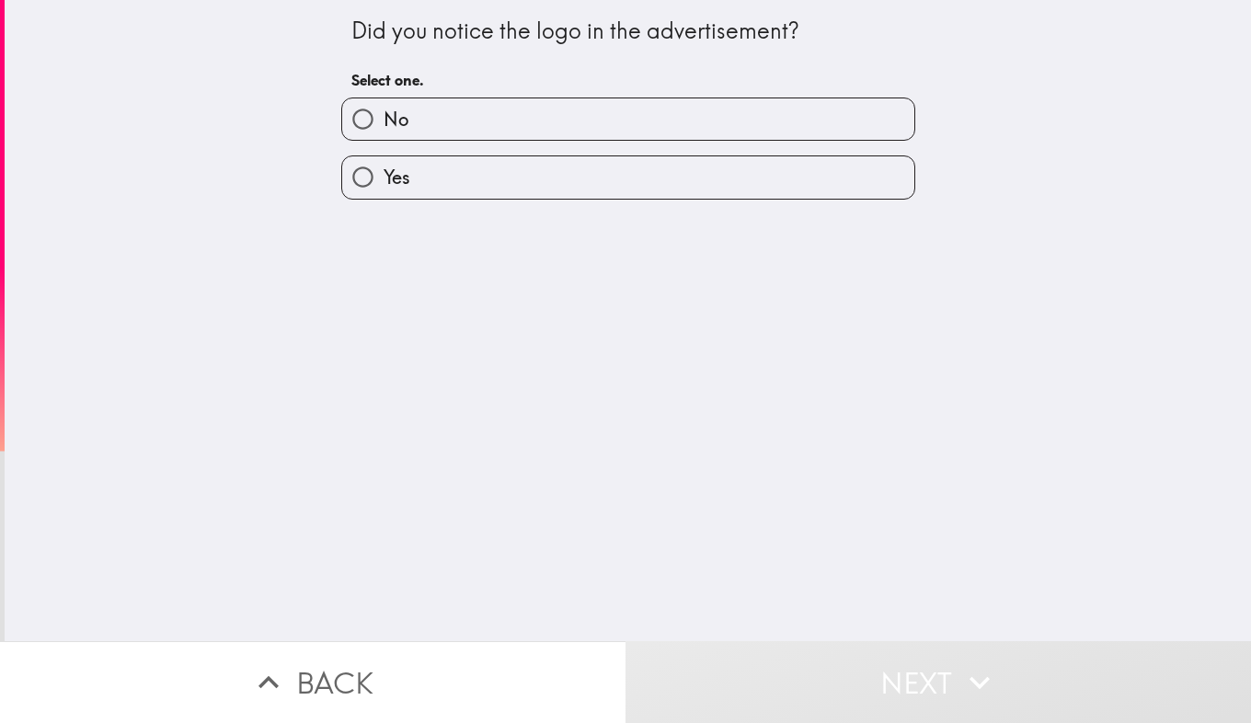
click at [353, 167] on input "Yes" at bounding box center [362, 176] width 41 height 41
radio input "true"
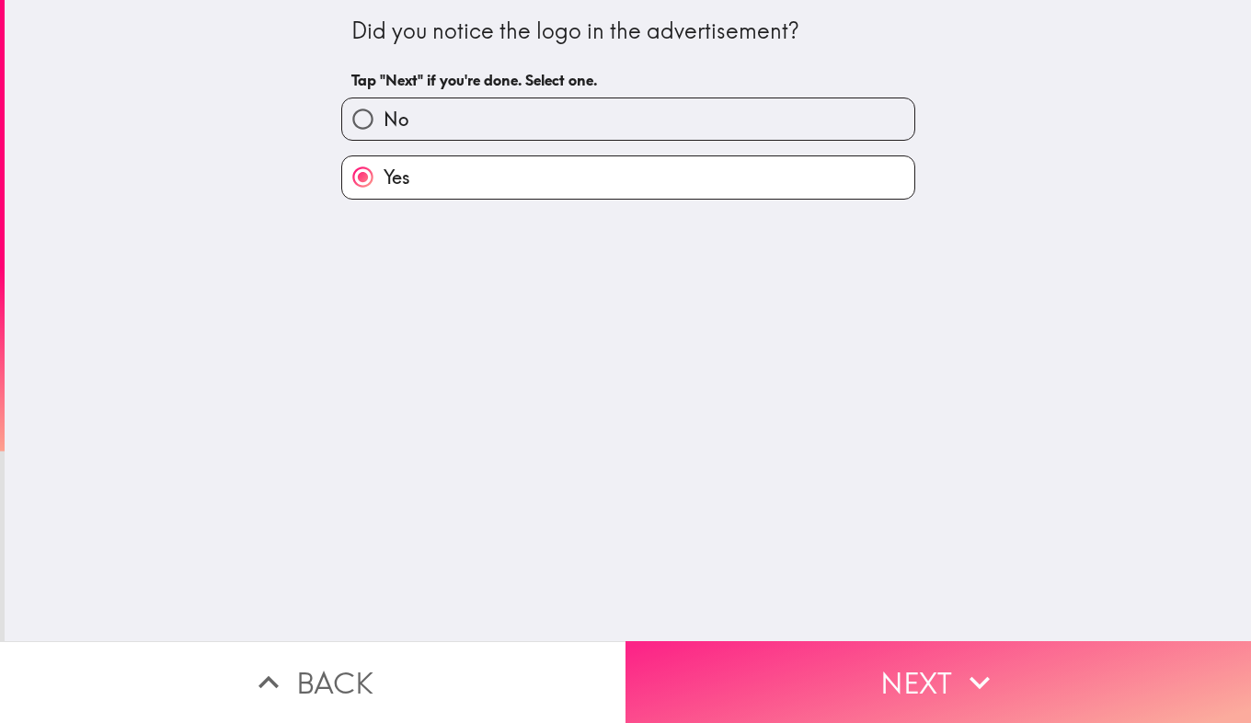
click at [784, 685] on button "Next" at bounding box center [939, 682] width 626 height 82
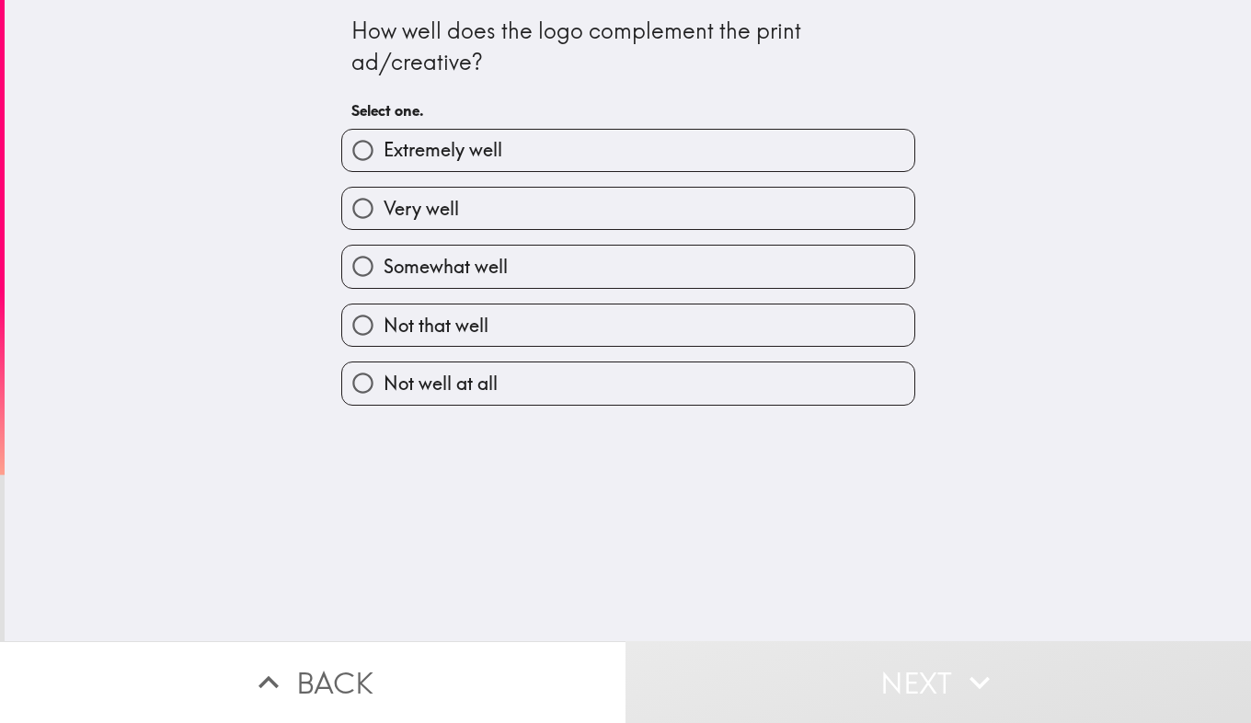
click at [350, 216] on input "Very well" at bounding box center [362, 208] width 41 height 41
radio input "true"
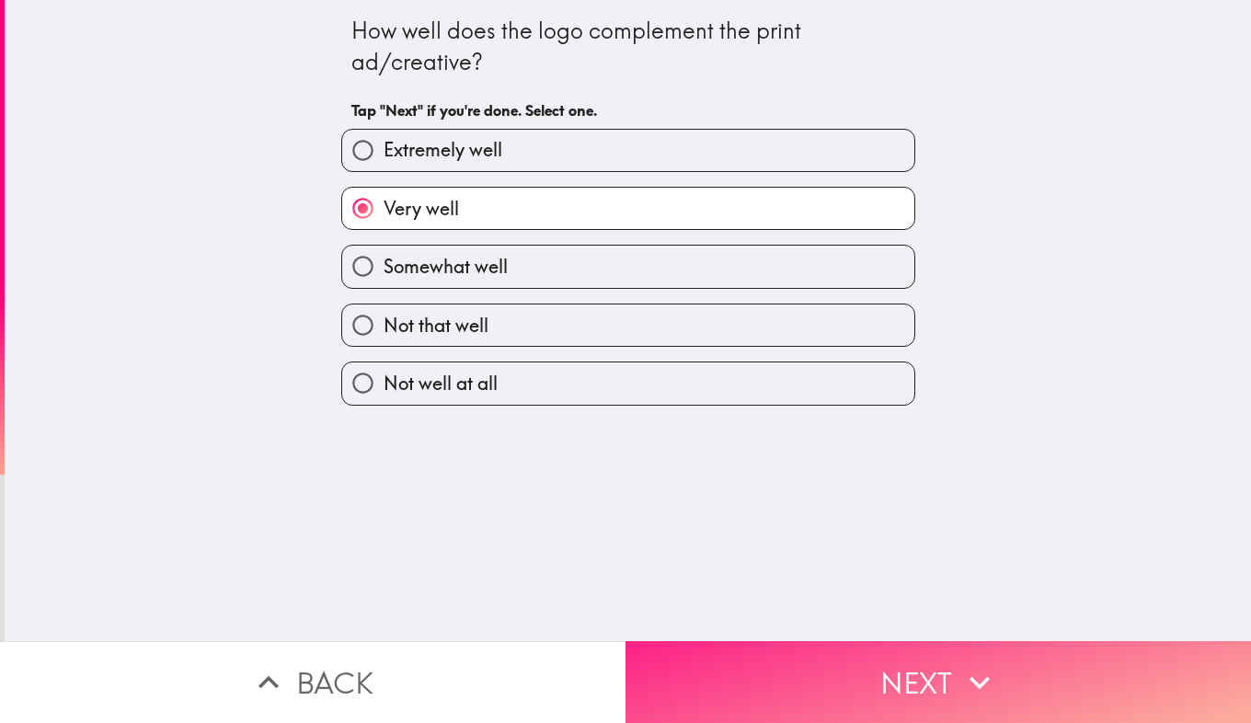
click at [806, 694] on button "Next" at bounding box center [939, 682] width 626 height 82
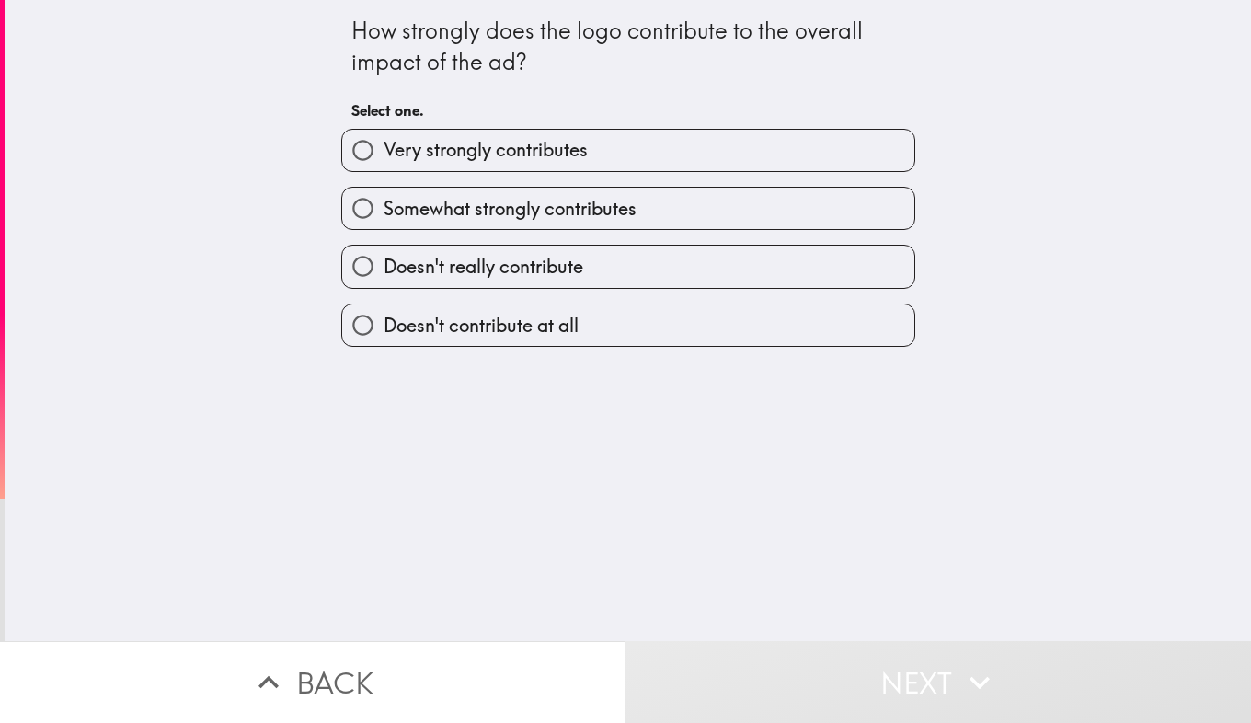
click at [351, 148] on input "Very strongly contributes" at bounding box center [362, 150] width 41 height 41
radio input "true"
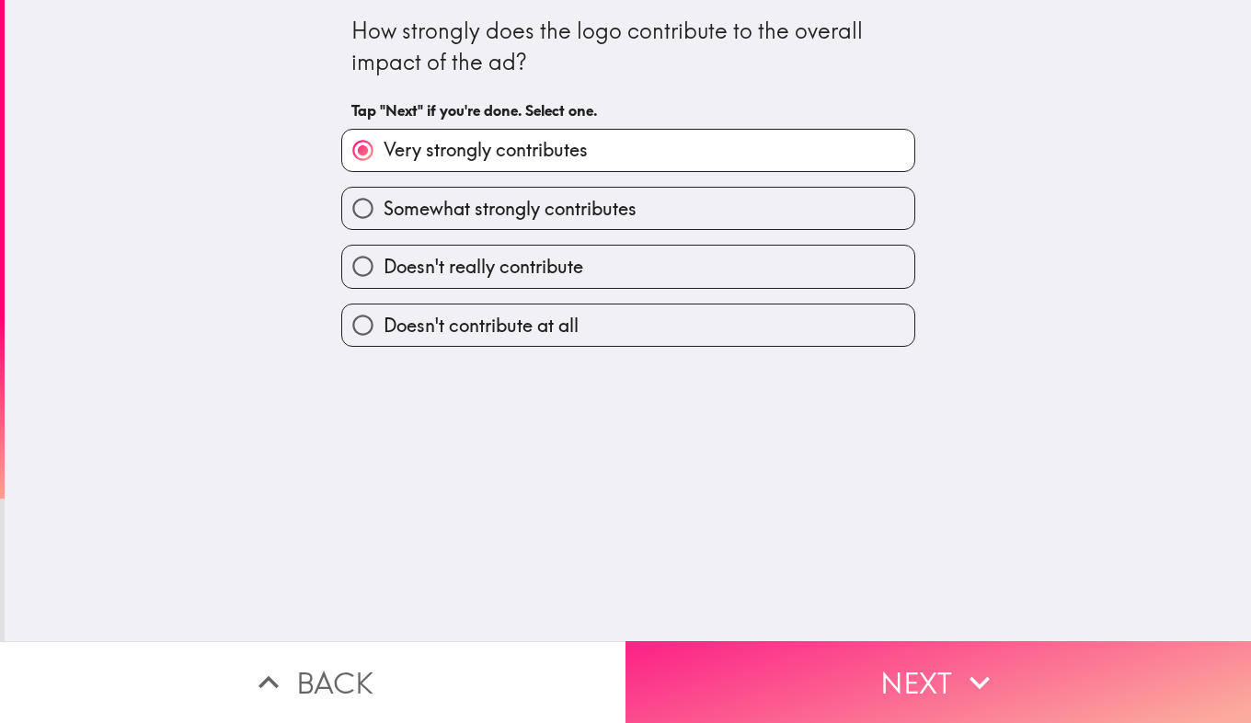
click at [876, 675] on button "Next" at bounding box center [939, 682] width 626 height 82
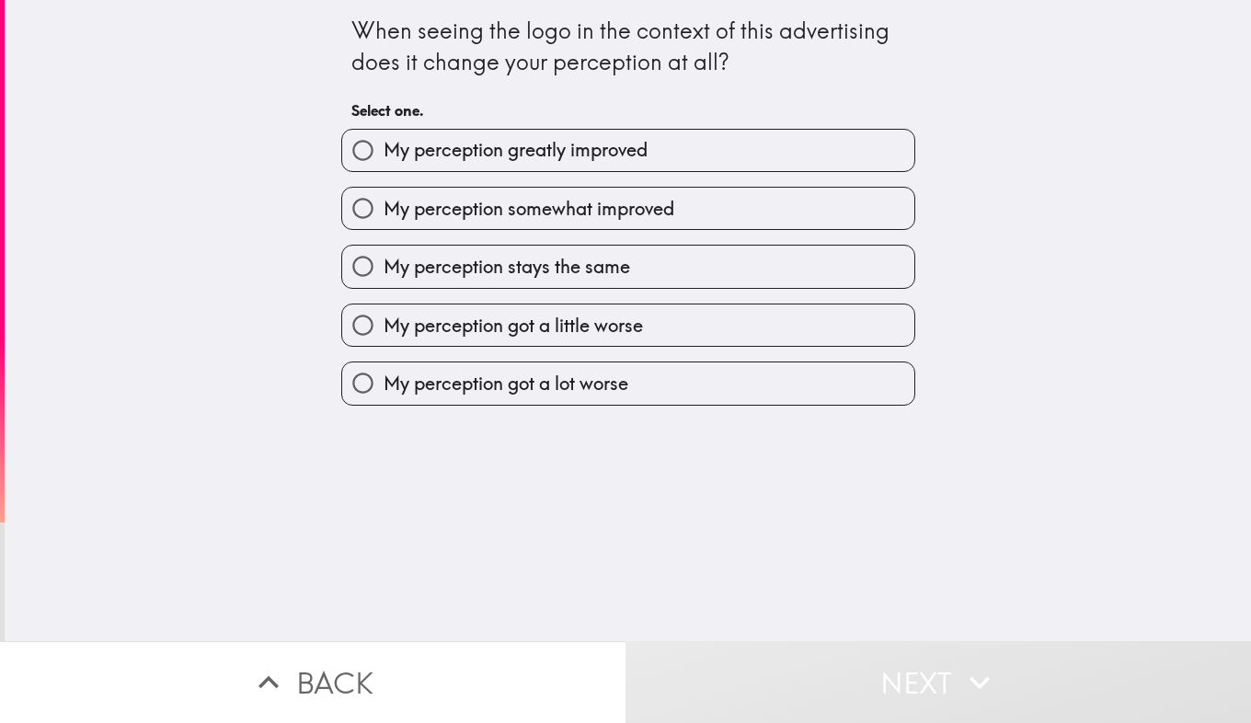
click at [368, 218] on input "My perception somewhat improved" at bounding box center [362, 208] width 41 height 41
radio input "true"
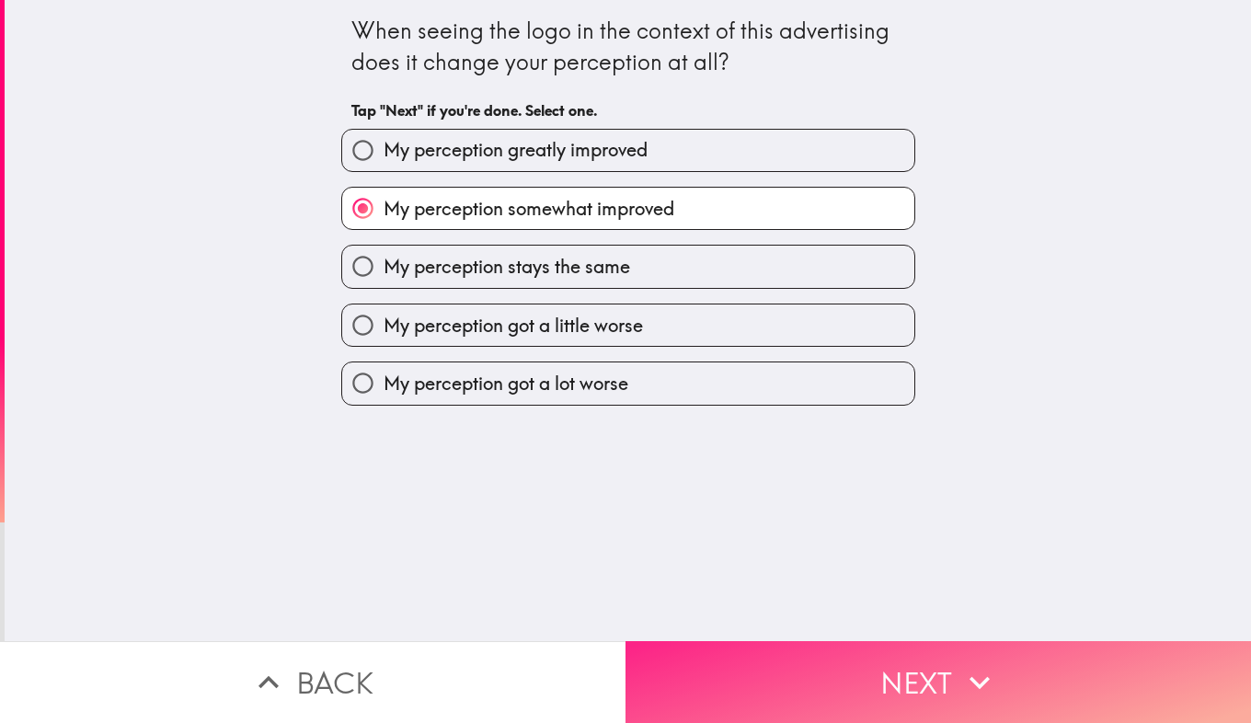
click at [864, 661] on button "Next" at bounding box center [939, 682] width 626 height 82
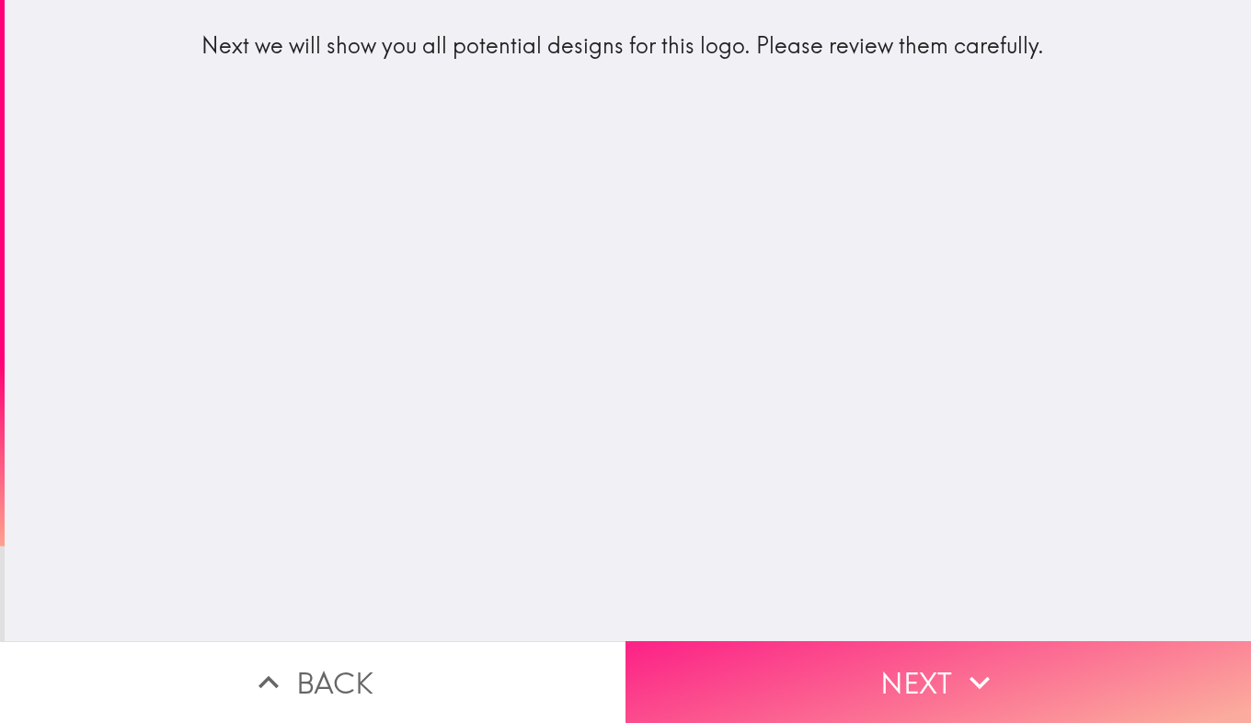
click at [834, 664] on button "Next" at bounding box center [939, 682] width 626 height 82
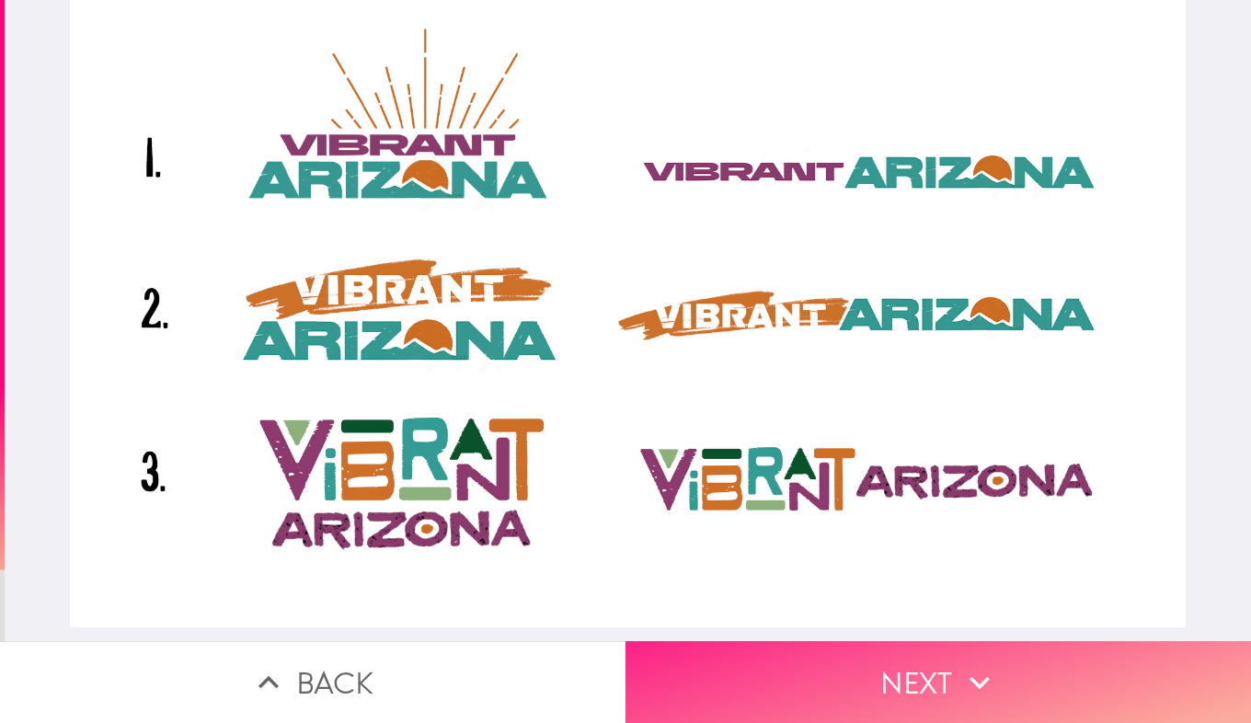
click at [865, 665] on button "Next" at bounding box center [939, 682] width 626 height 82
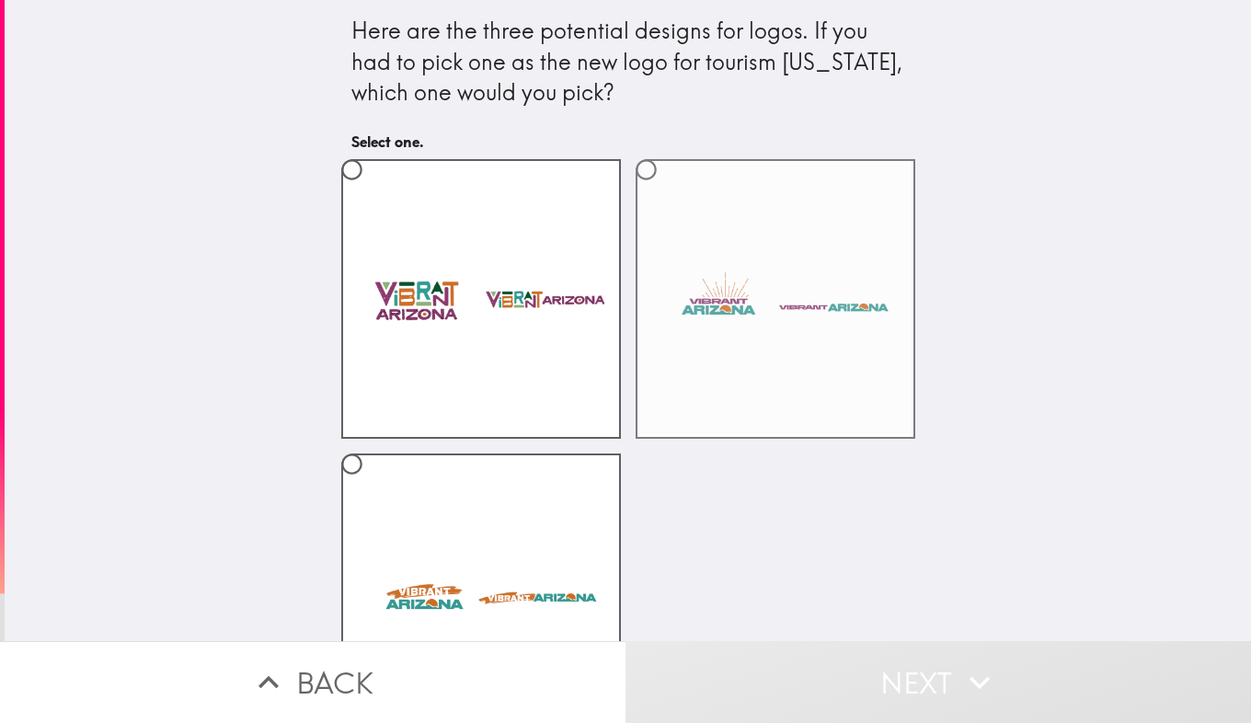
click at [639, 168] on input "radio" at bounding box center [646, 169] width 41 height 41
radio input "true"
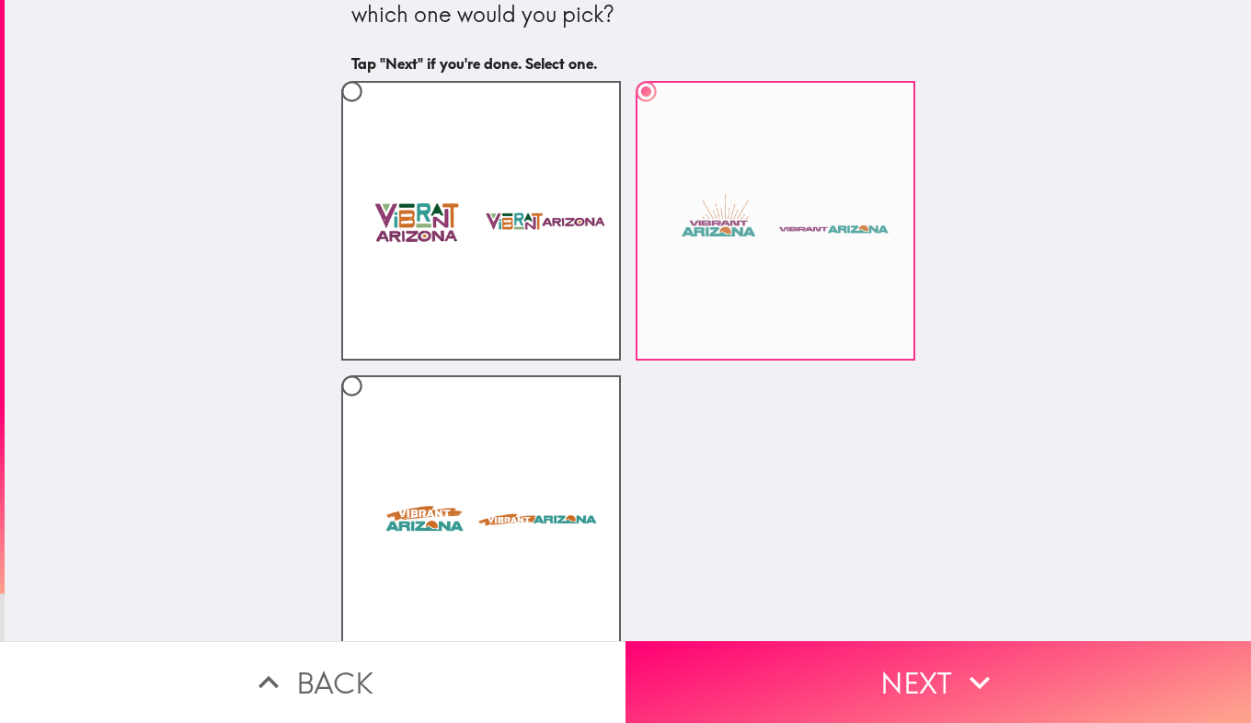
scroll to position [76, 0]
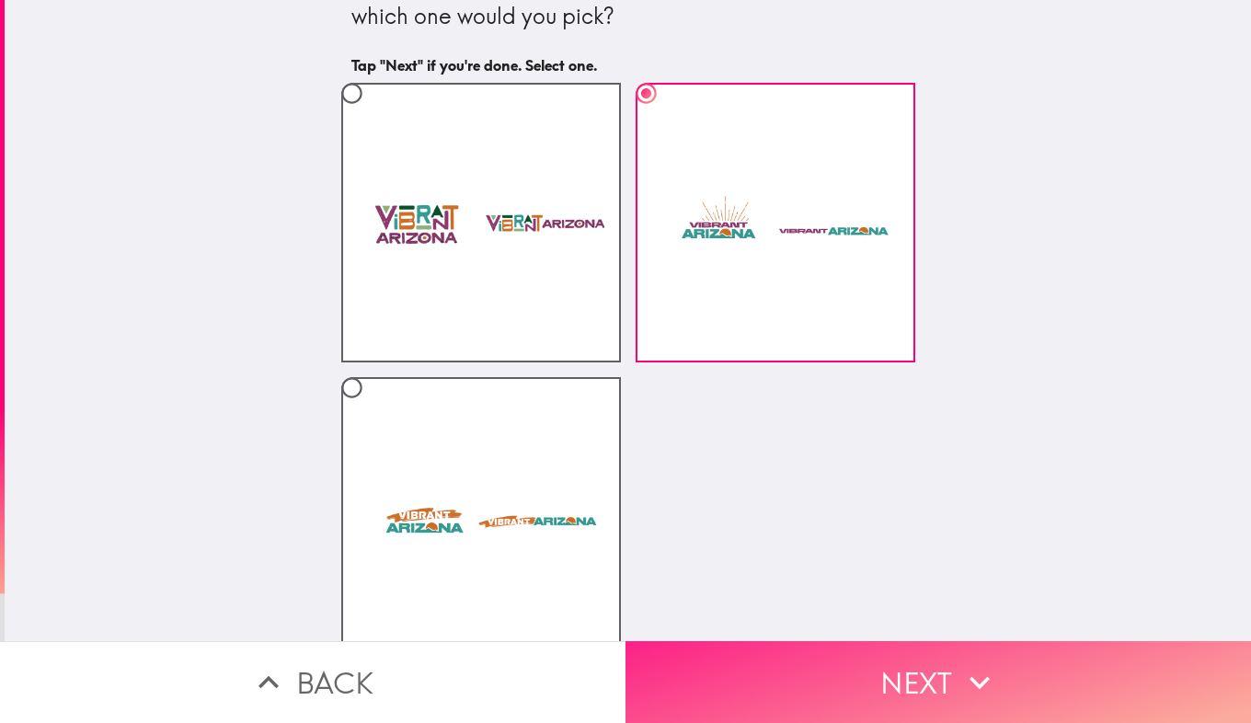
click at [812, 674] on button "Next" at bounding box center [939, 682] width 626 height 82
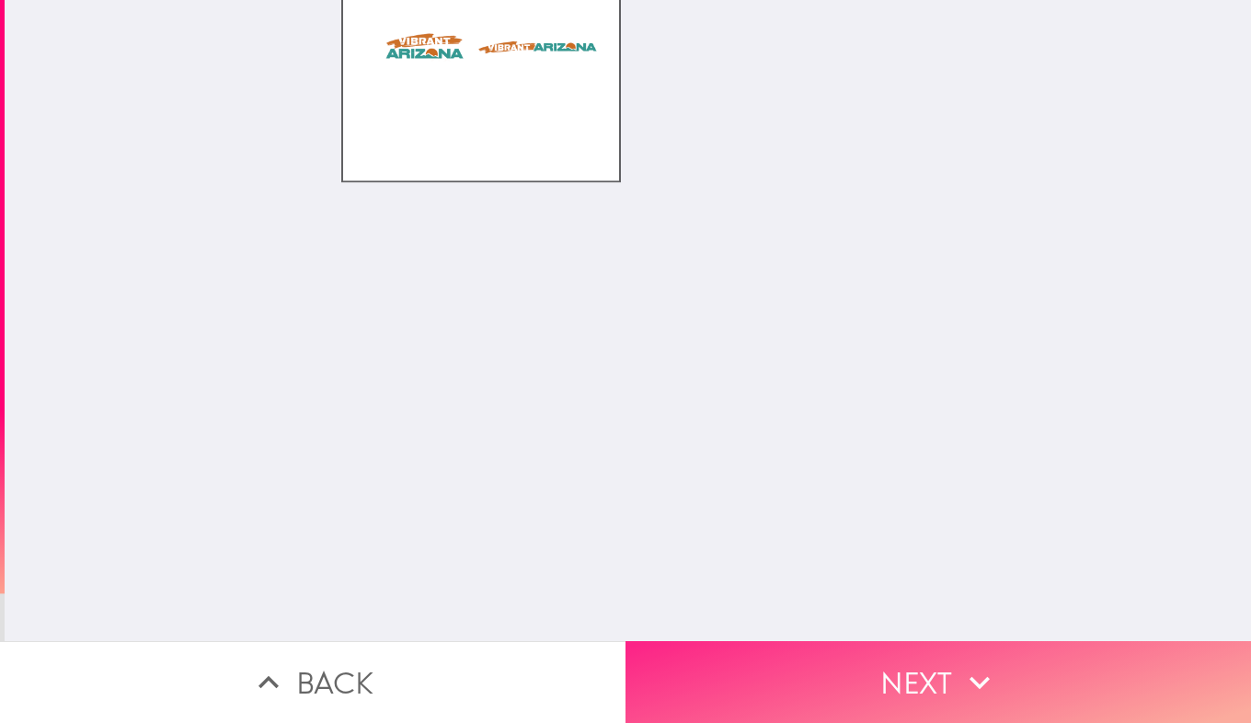
scroll to position [0, 0]
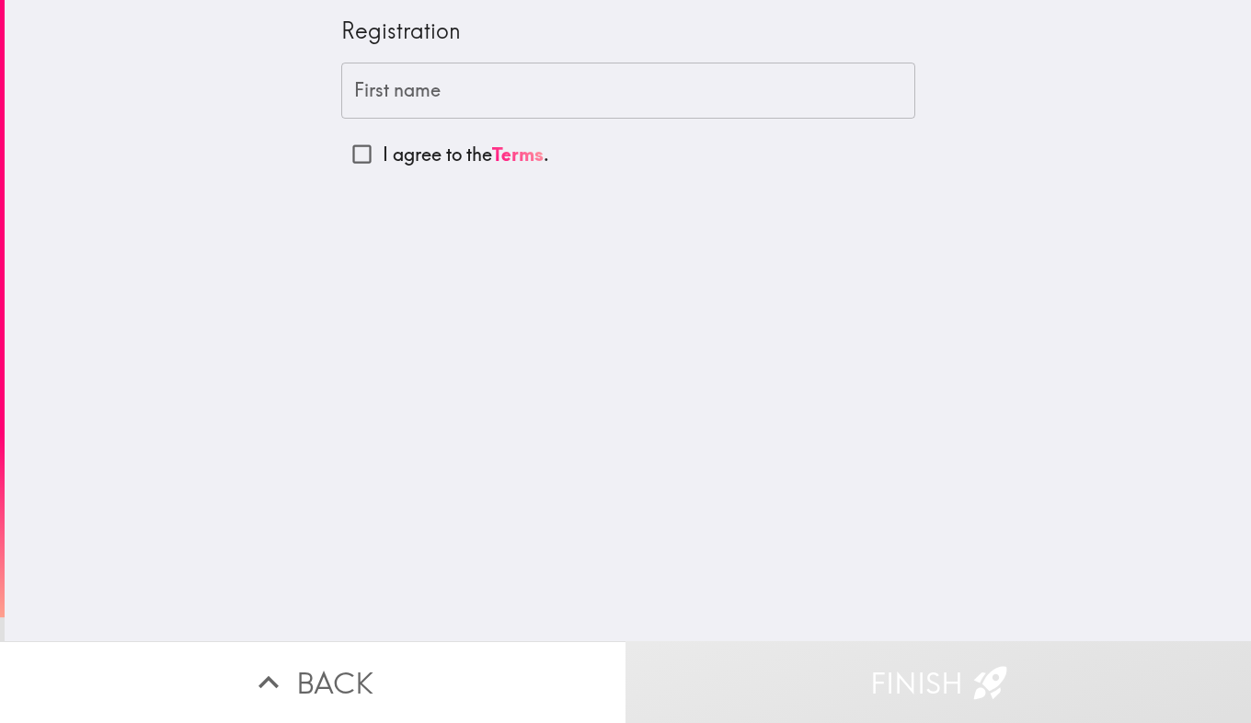
click at [350, 93] on div "First name First name" at bounding box center [628, 91] width 574 height 57
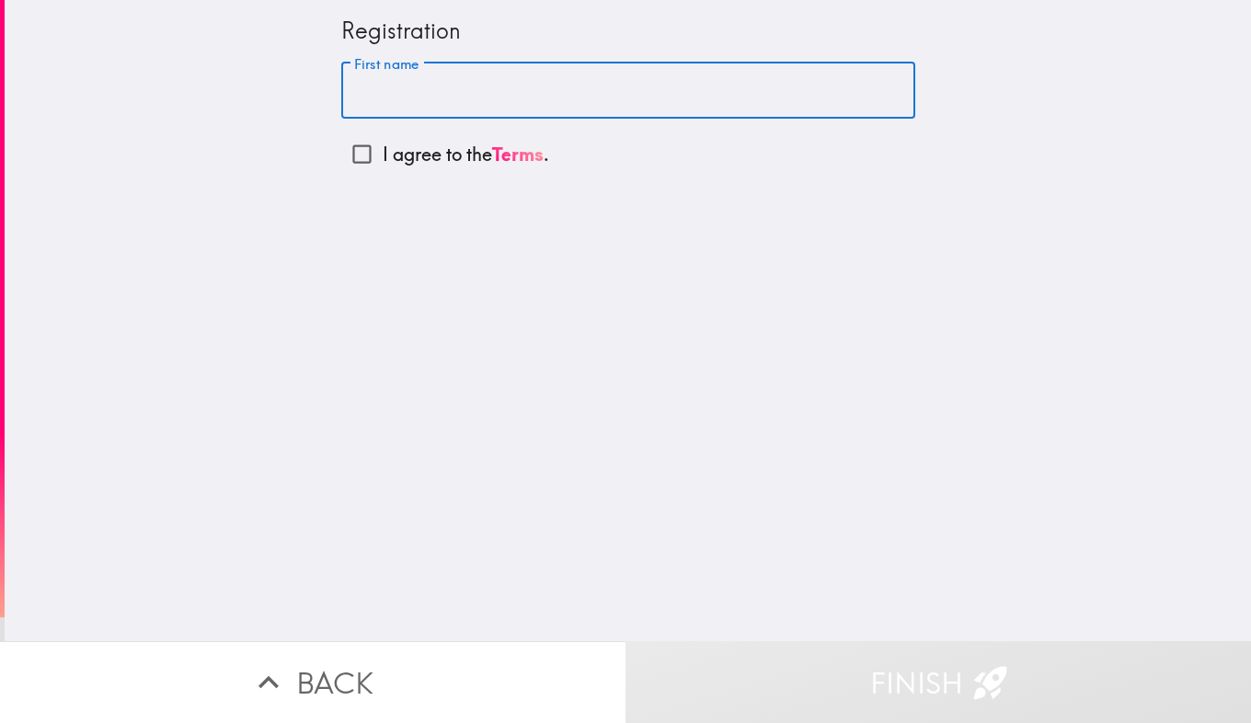
type input "[PERSON_NAME]"
click at [159, 206] on div "Registration First name [PERSON_NAME] First name I agree to the Terms ." at bounding box center [628, 320] width 1247 height 641
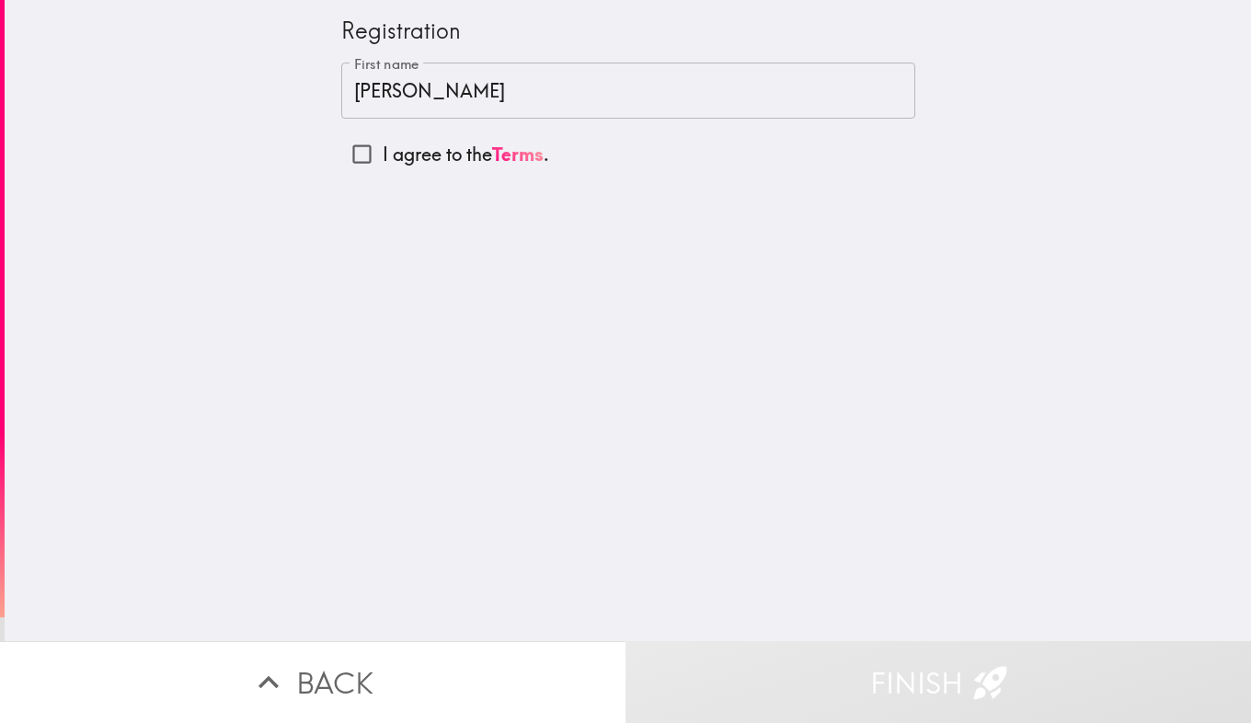
click at [360, 160] on input "I agree to the Terms ." at bounding box center [361, 153] width 41 height 41
checkbox input "true"
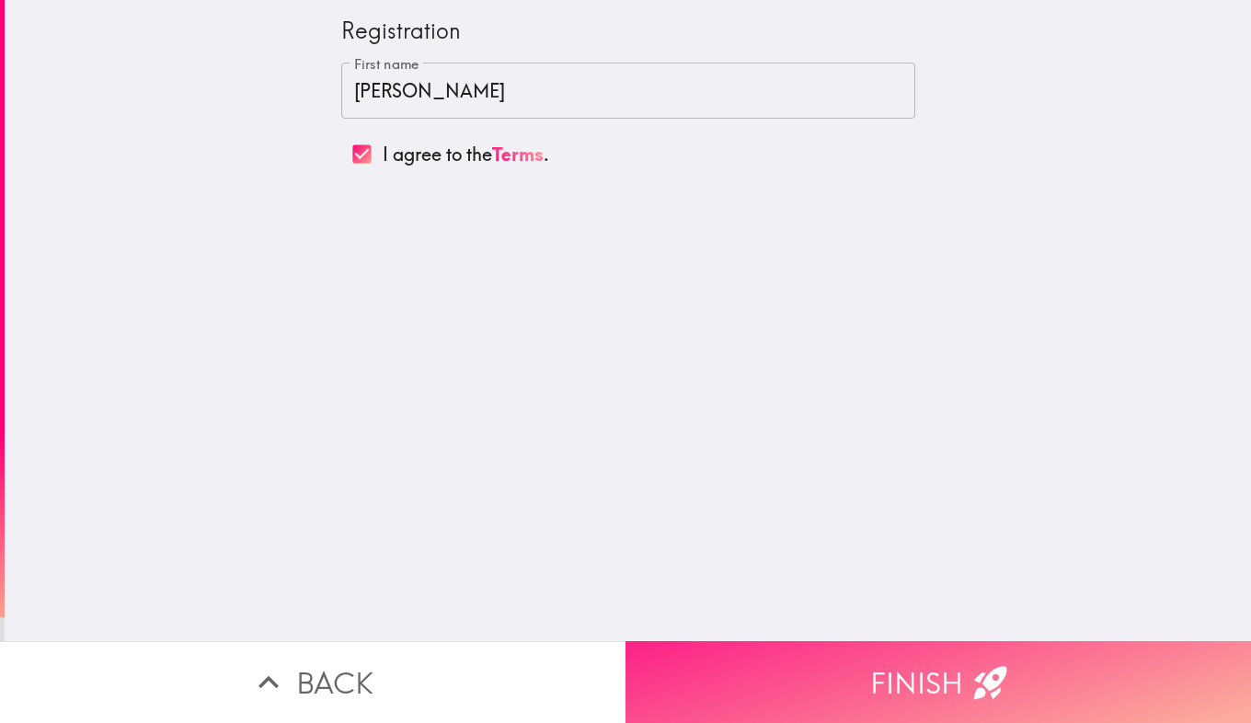
click at [908, 671] on button "Finish" at bounding box center [939, 682] width 626 height 82
